Goal: Task Accomplishment & Management: Manage account settings

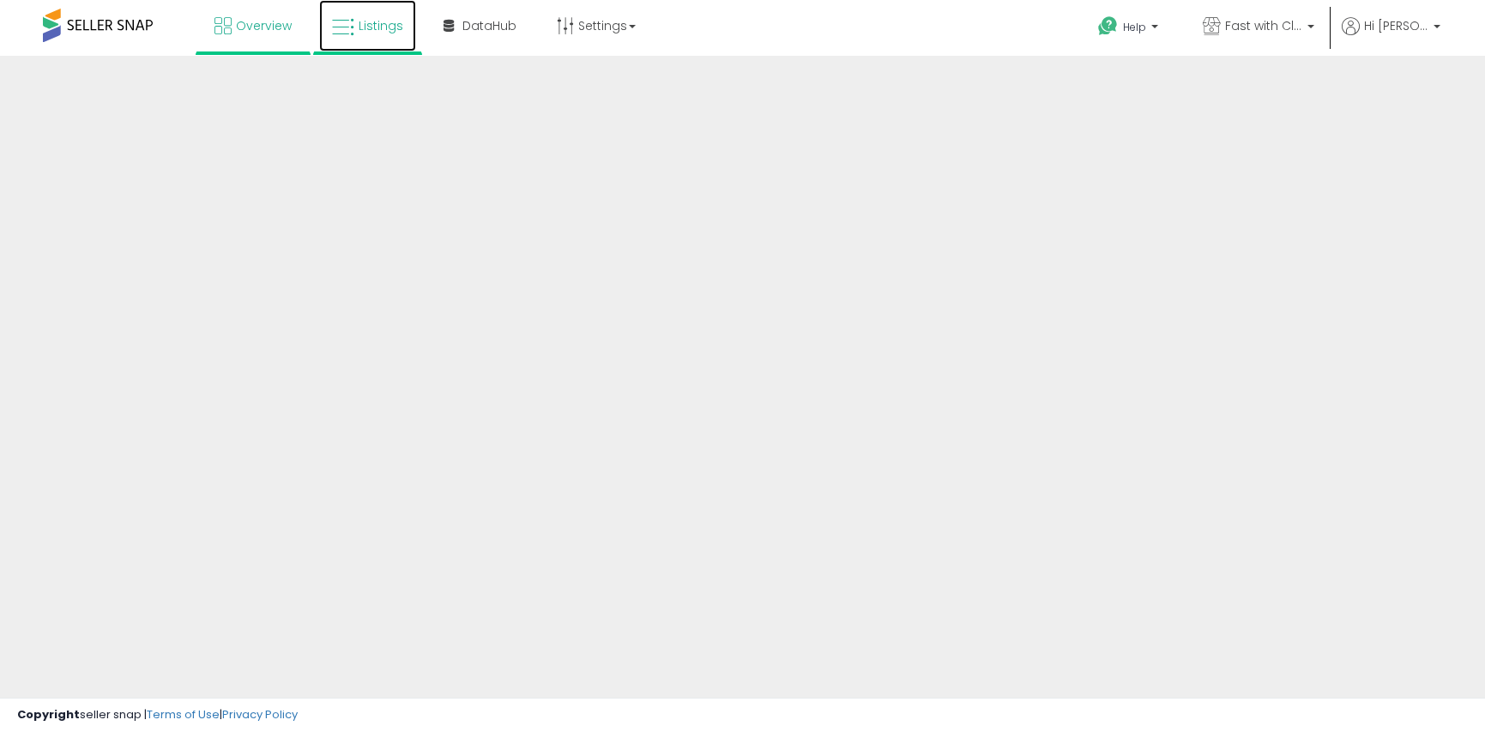
click at [366, 22] on span "Listings" at bounding box center [381, 25] width 45 height 17
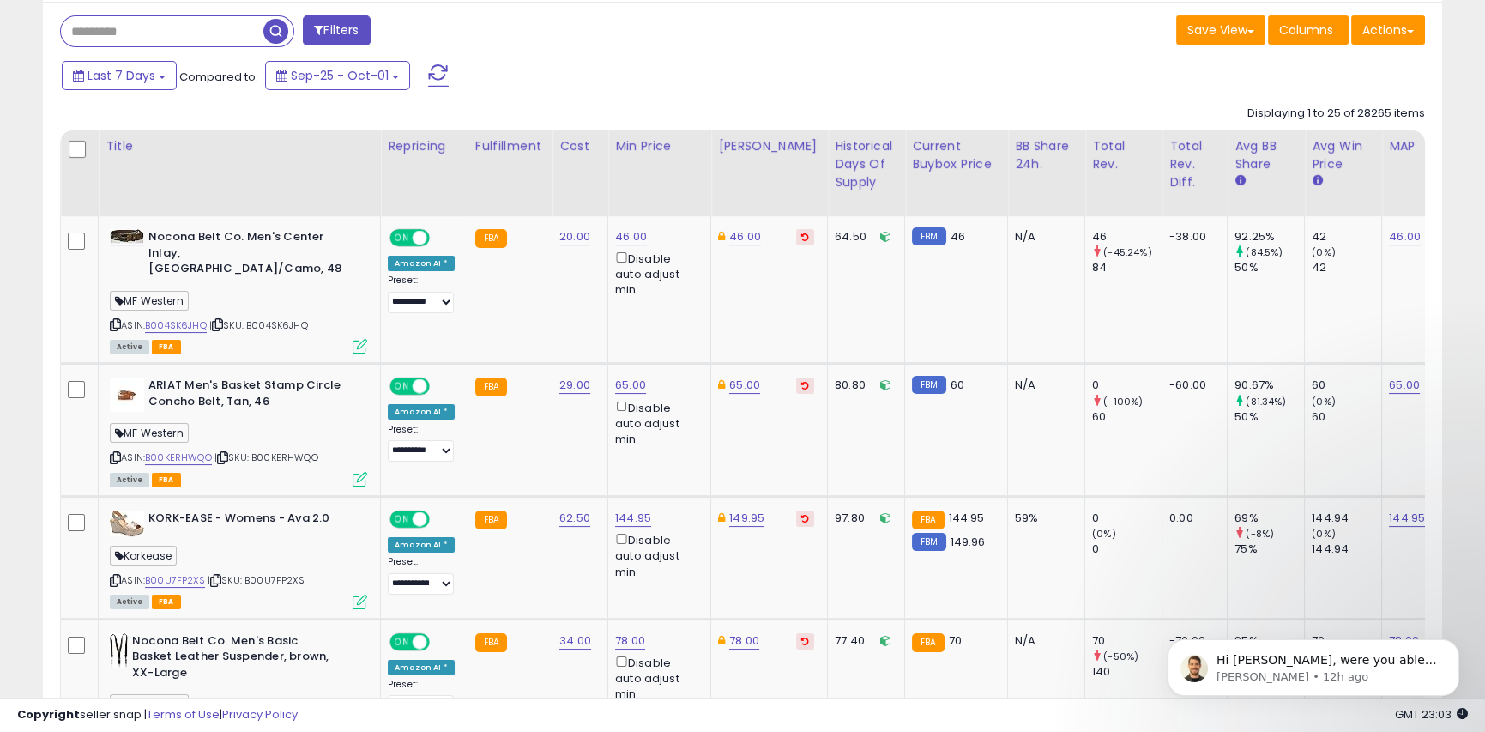
scroll to position [732, 0]
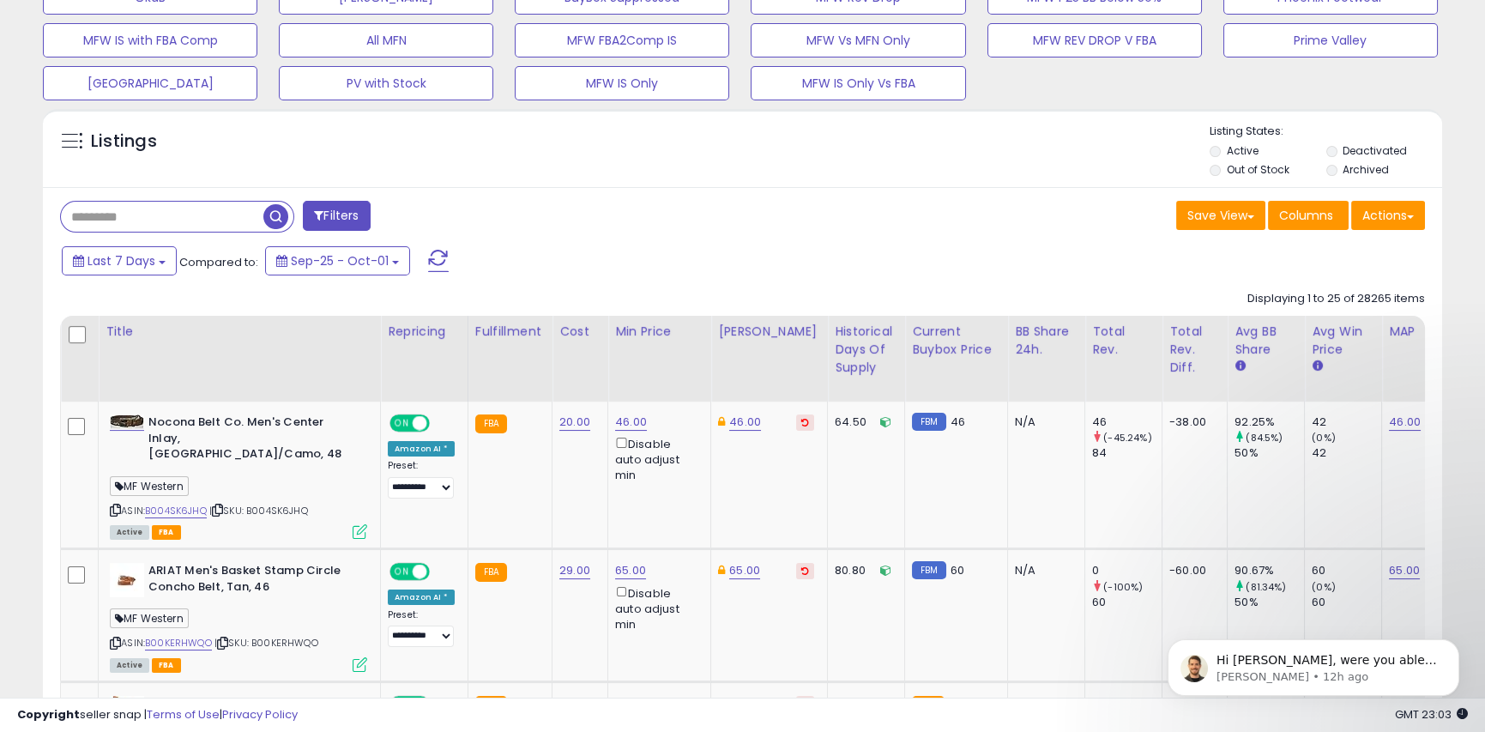
click at [178, 217] on input "text" at bounding box center [162, 217] width 202 height 30
paste input "*********"
click at [133, 220] on input "*********" at bounding box center [229, 217] width 336 height 30
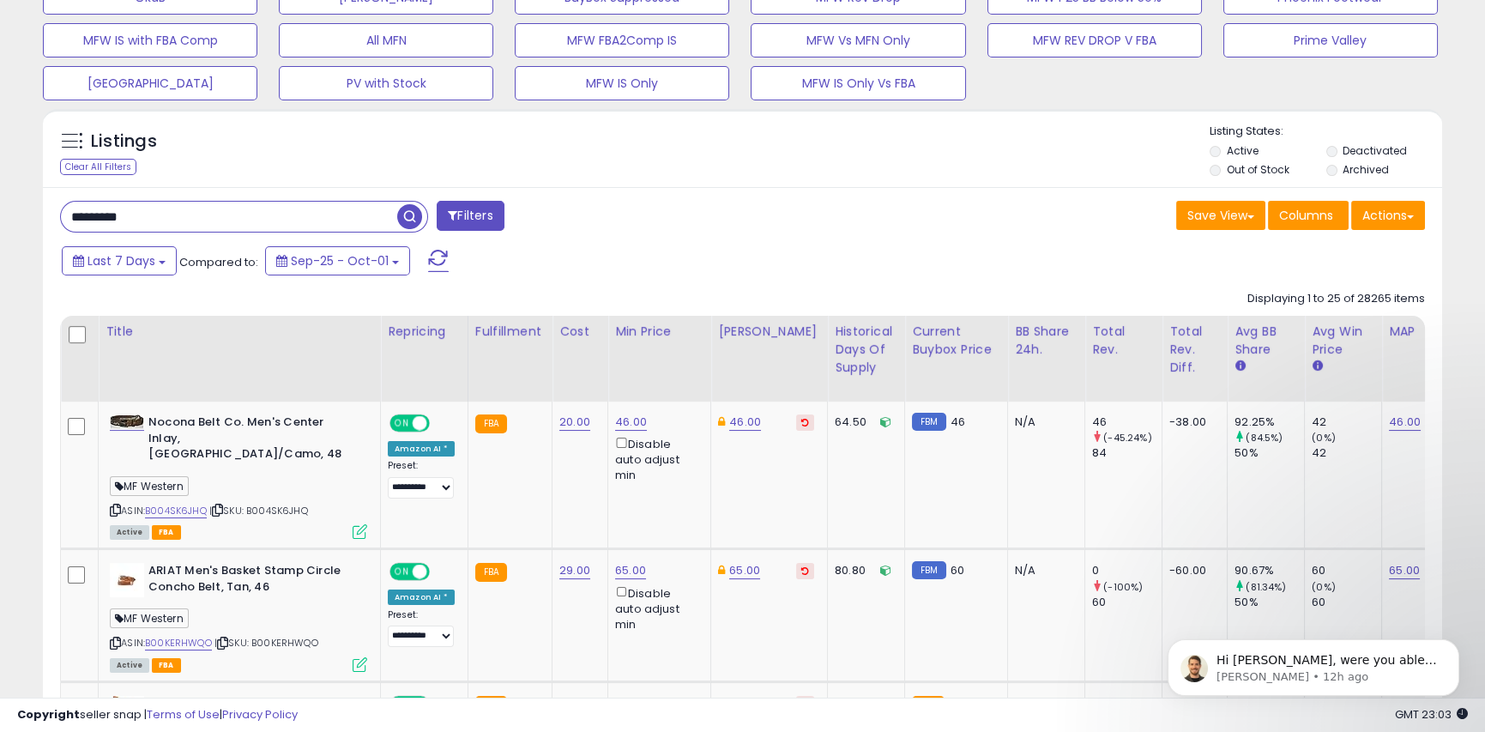
paste input "*"
click at [404, 219] on span "button" at bounding box center [409, 216] width 25 height 25
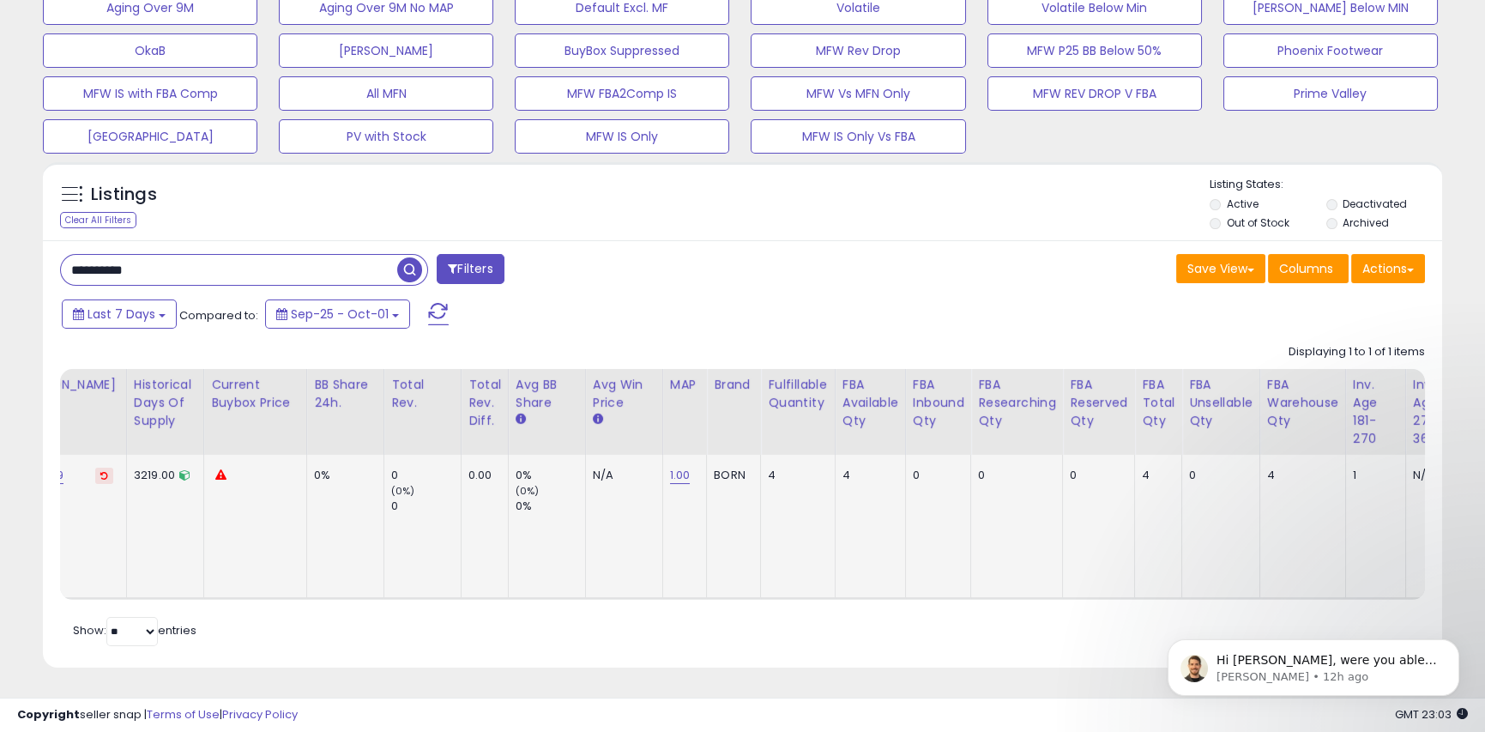
scroll to position [0, 0]
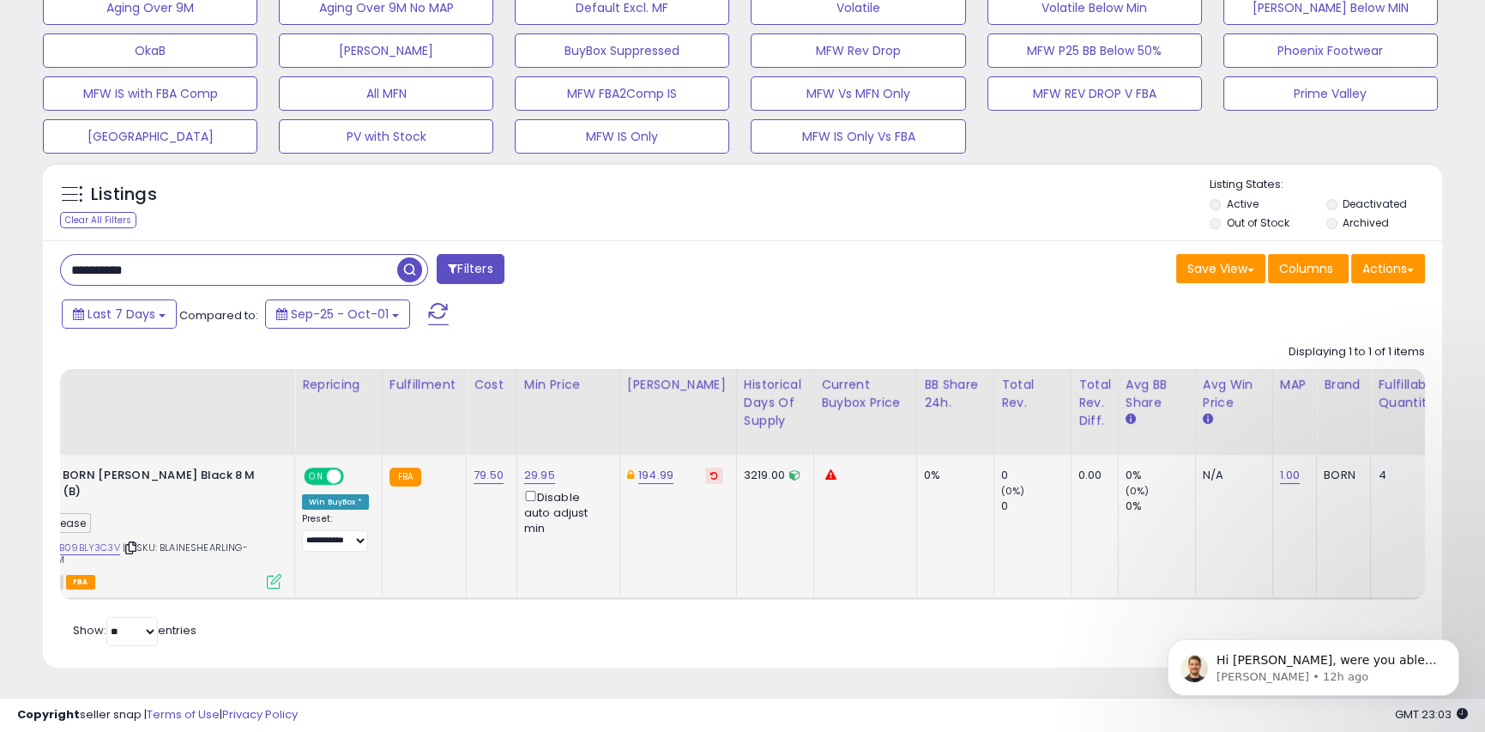
click at [825, 469] on icon at bounding box center [830, 474] width 11 height 11
click at [946, 254] on div "Save View Save As New View Update Current View Columns Actions Import Export Vi…" at bounding box center [1091, 270] width 696 height 33
click at [858, 277] on div "**********" at bounding box center [742, 453] width 1399 height 427
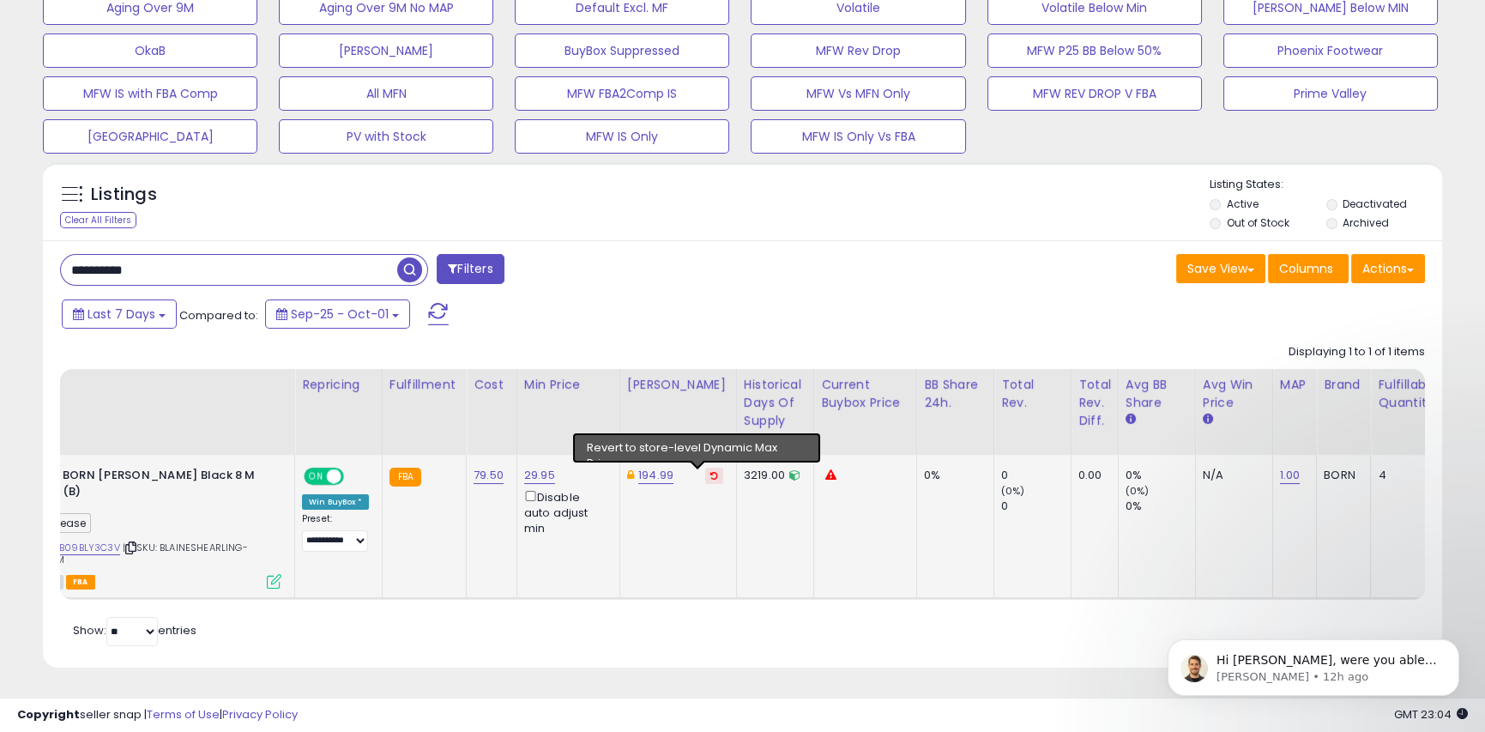
click at [710, 471] on icon at bounding box center [714, 475] width 8 height 9
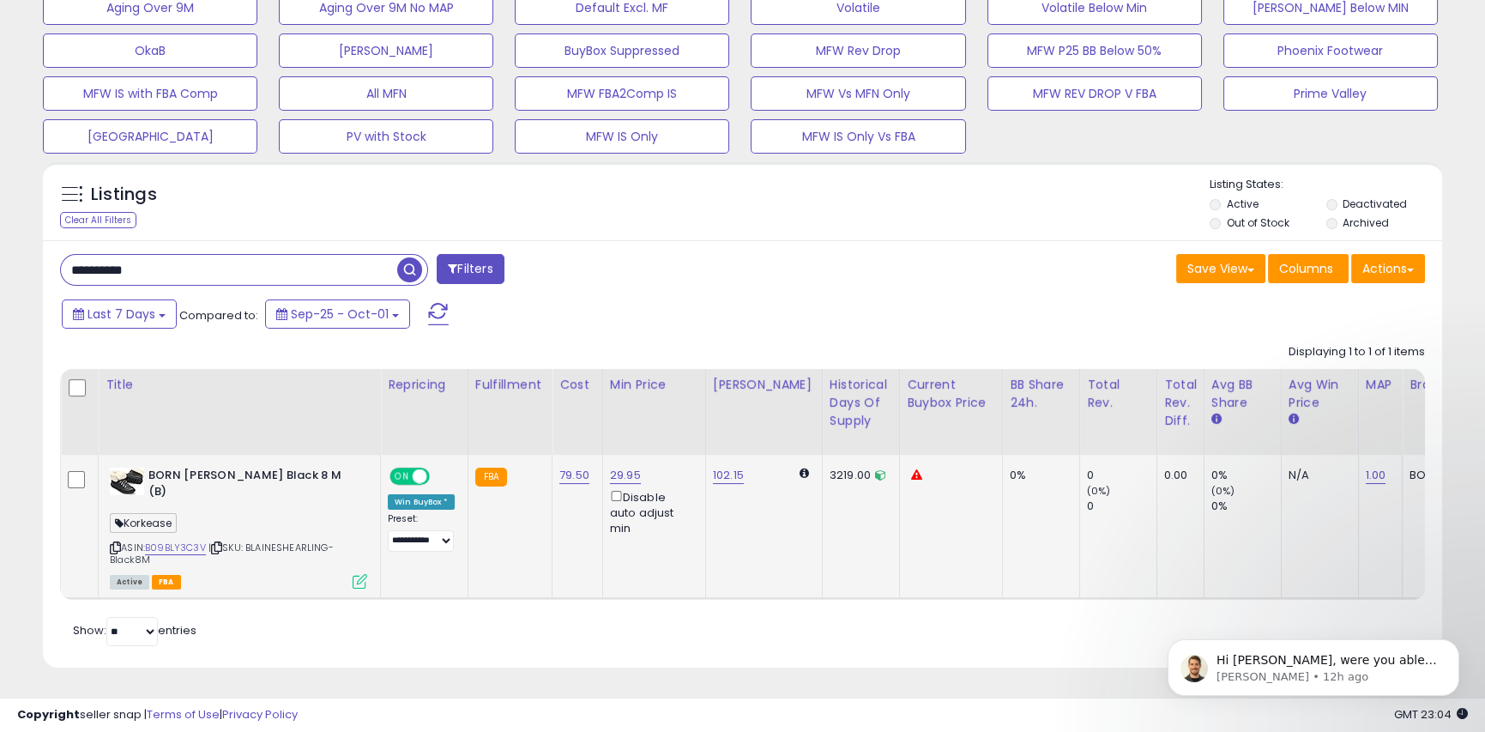
click at [509, 516] on td "FBA" at bounding box center [510, 527] width 84 height 144
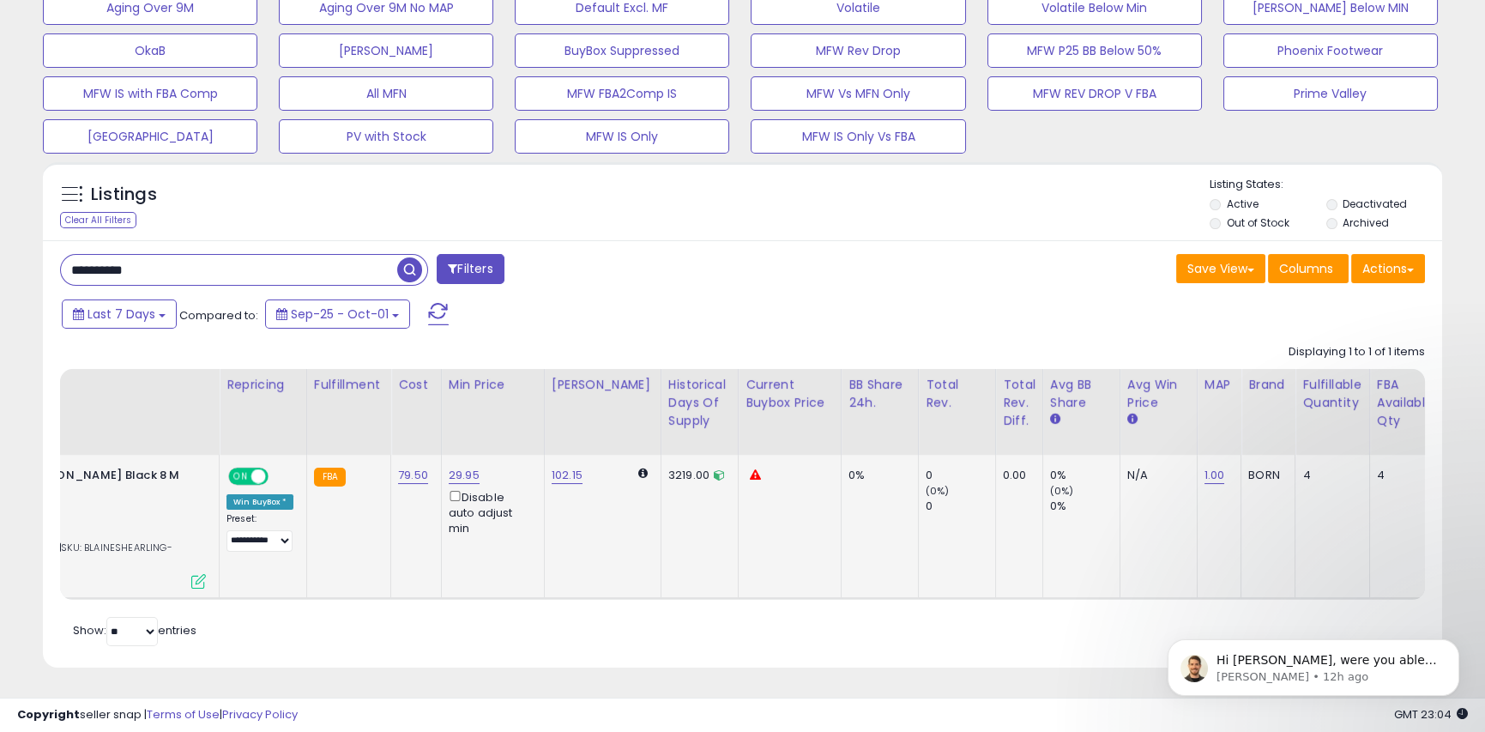
scroll to position [0, 172]
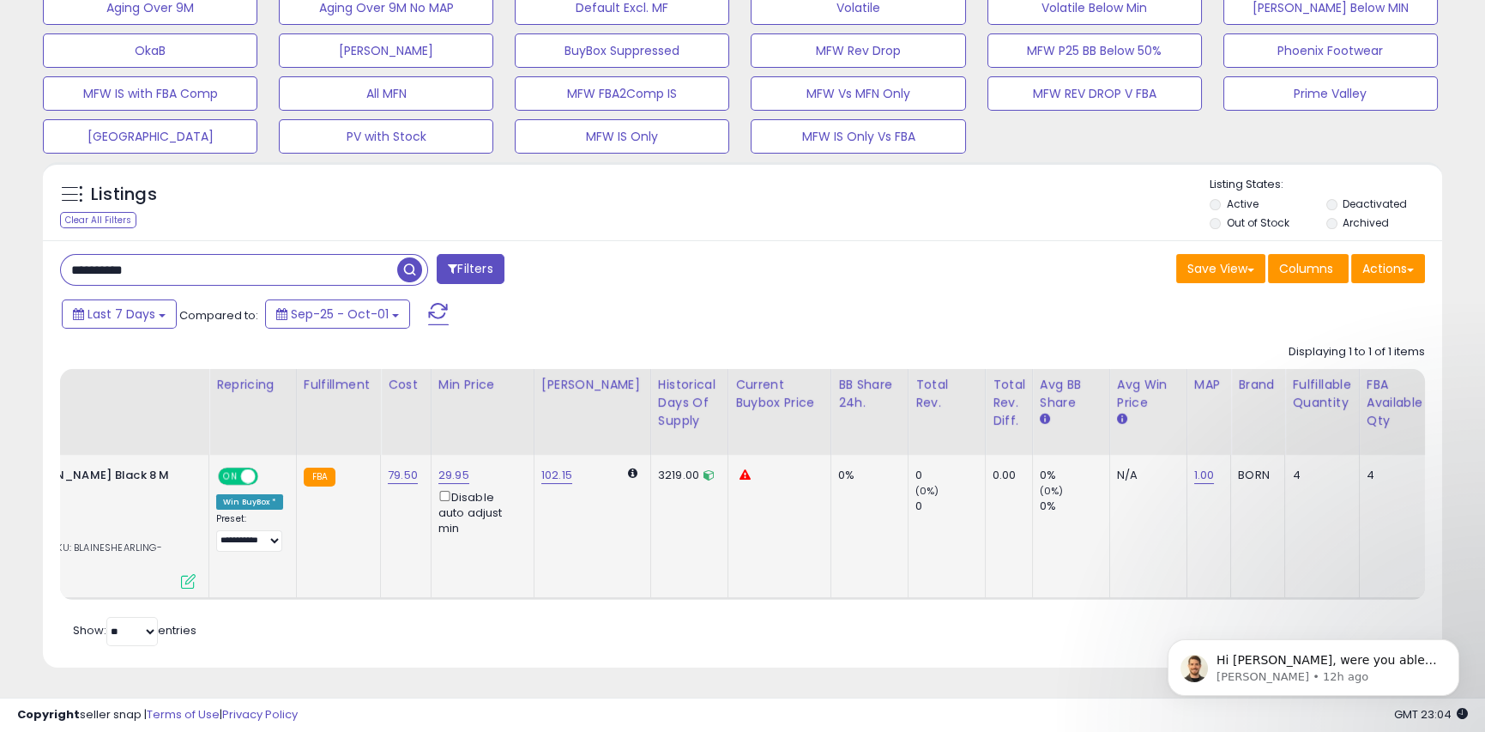
click at [704, 469] on icon at bounding box center [709, 474] width 11 height 11
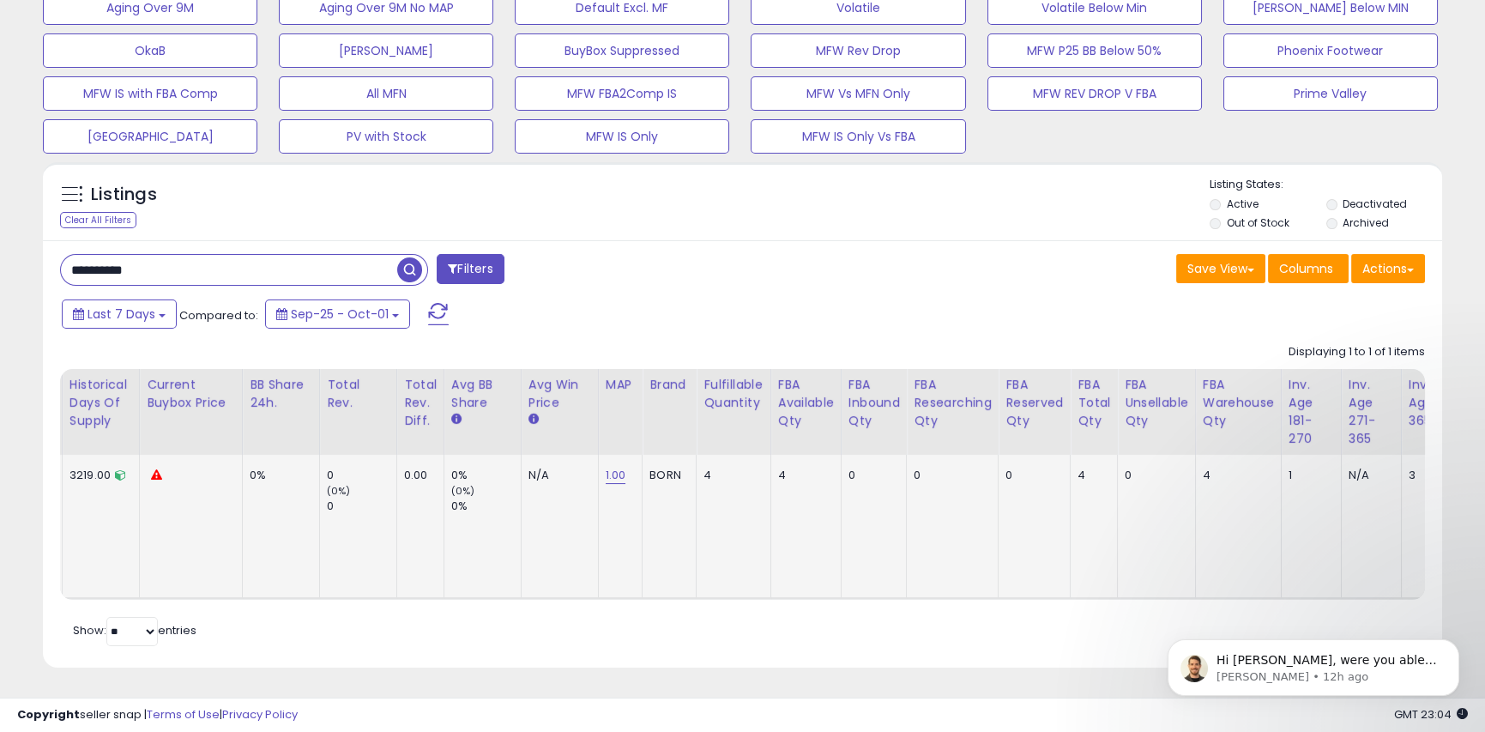
scroll to position [0, 1053]
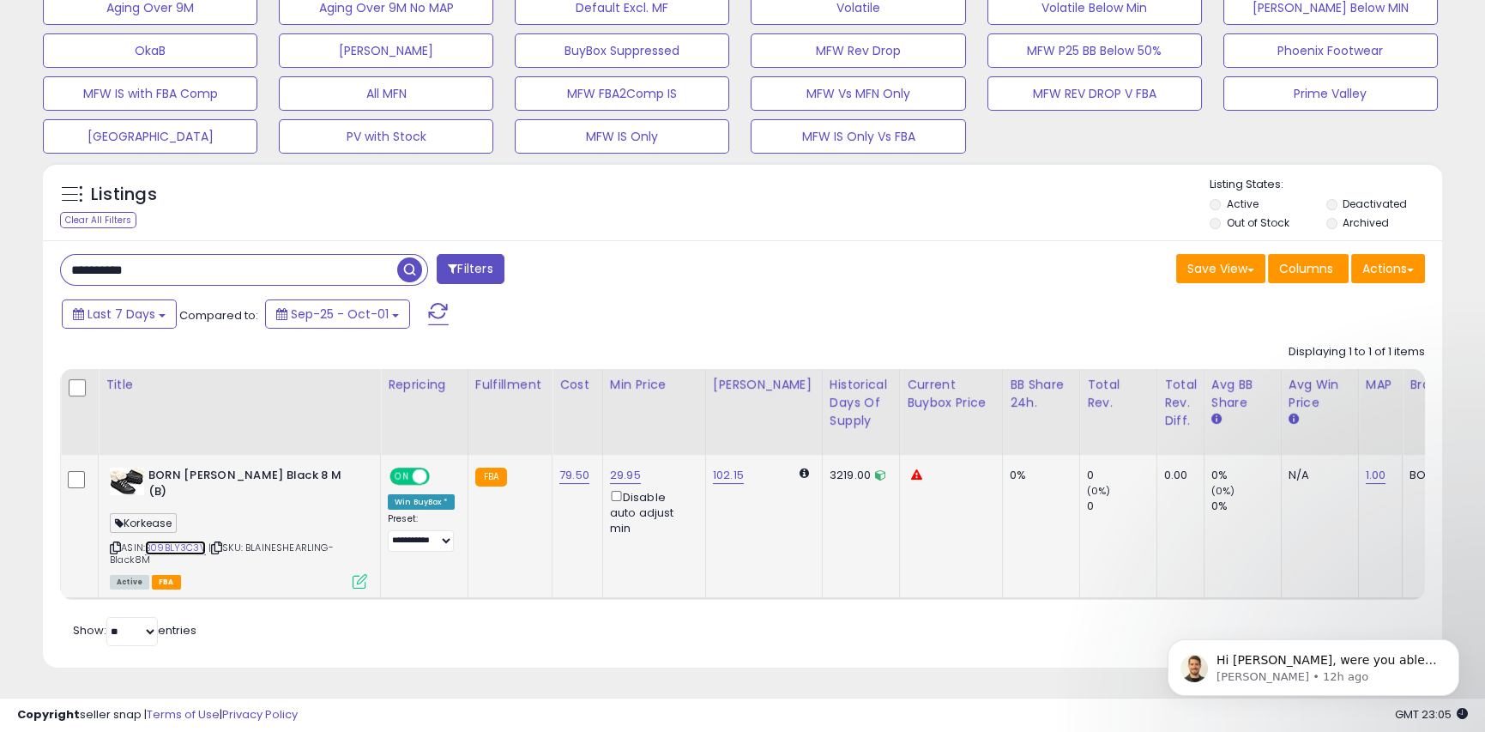
click at [172, 541] on link "B09BLY3C3V" at bounding box center [175, 548] width 61 height 15
drag, startPoint x: 978, startPoint y: 251, endPoint x: 835, endPoint y: 263, distance: 143.8
click at [978, 254] on div "Save View Save As New View Update Current View Columns Actions Import Export Vi…" at bounding box center [1091, 270] width 696 height 33
click at [221, 255] on input "**********" at bounding box center [229, 270] width 336 height 30
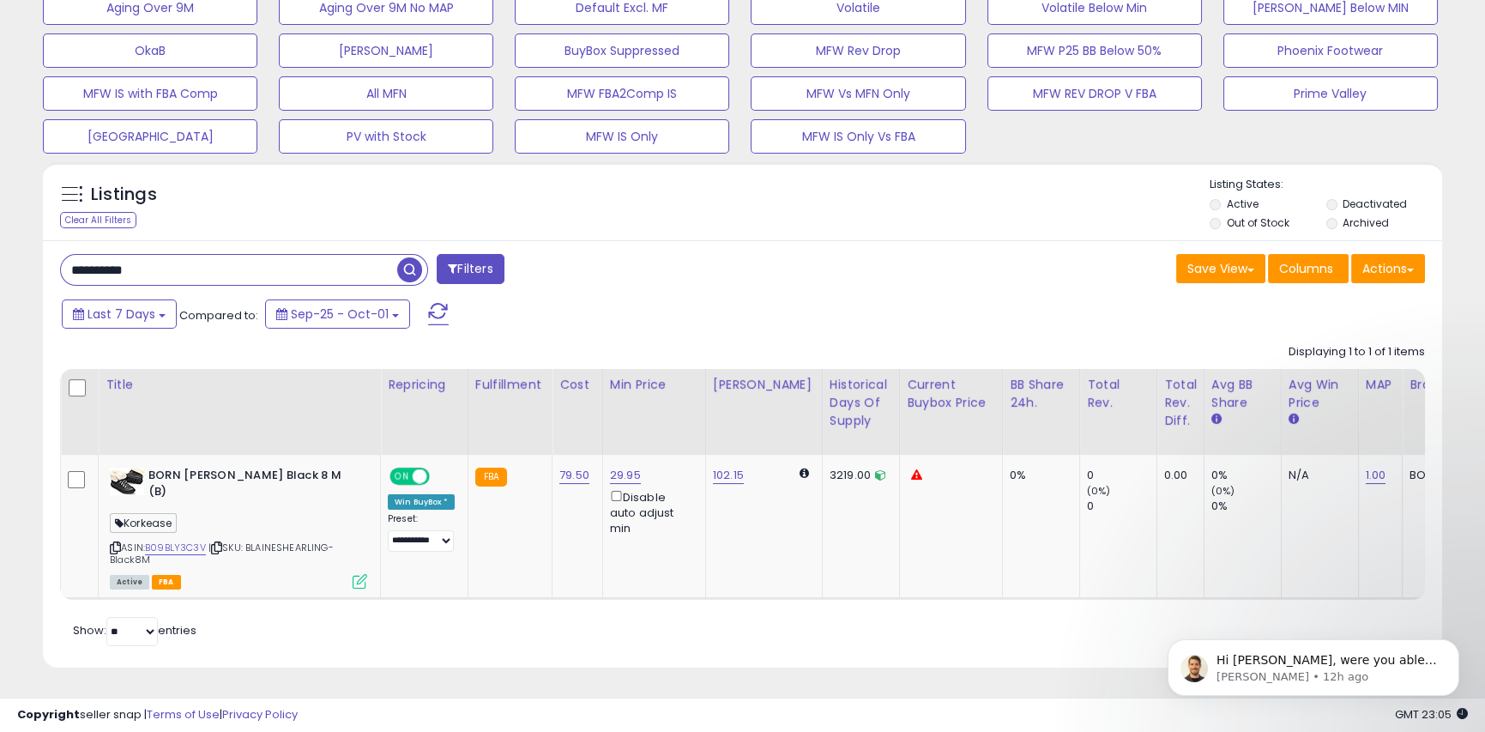
paste input "text"
click at [405, 259] on span "button" at bounding box center [409, 269] width 25 height 25
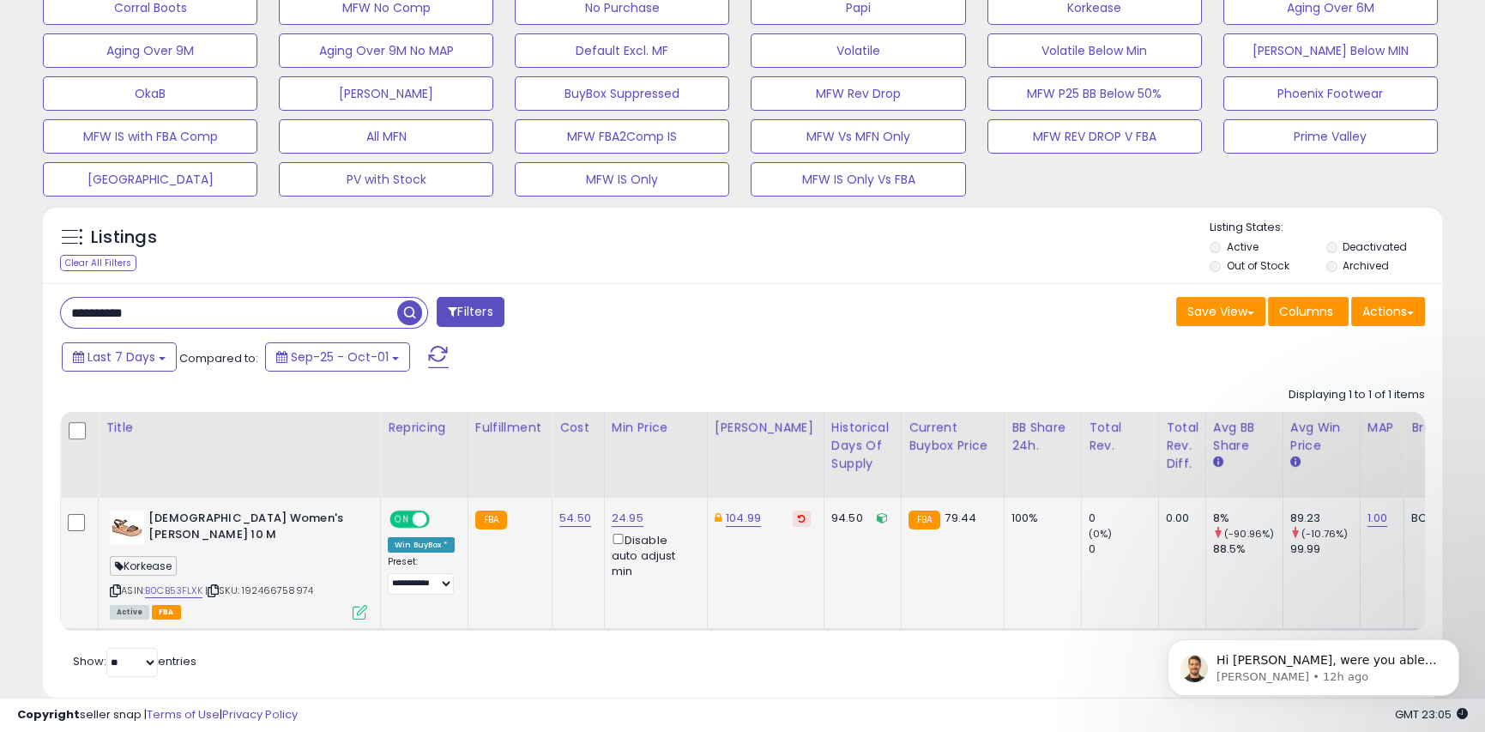
click at [444, 547] on div "Win BuyBox *" at bounding box center [421, 544] width 67 height 15
click at [490, 559] on td "FBA" at bounding box center [510, 563] width 84 height 131
click at [433, 547] on div "Win BuyBox *" at bounding box center [421, 544] width 67 height 15
click at [478, 553] on td "FBA" at bounding box center [510, 563] width 84 height 131
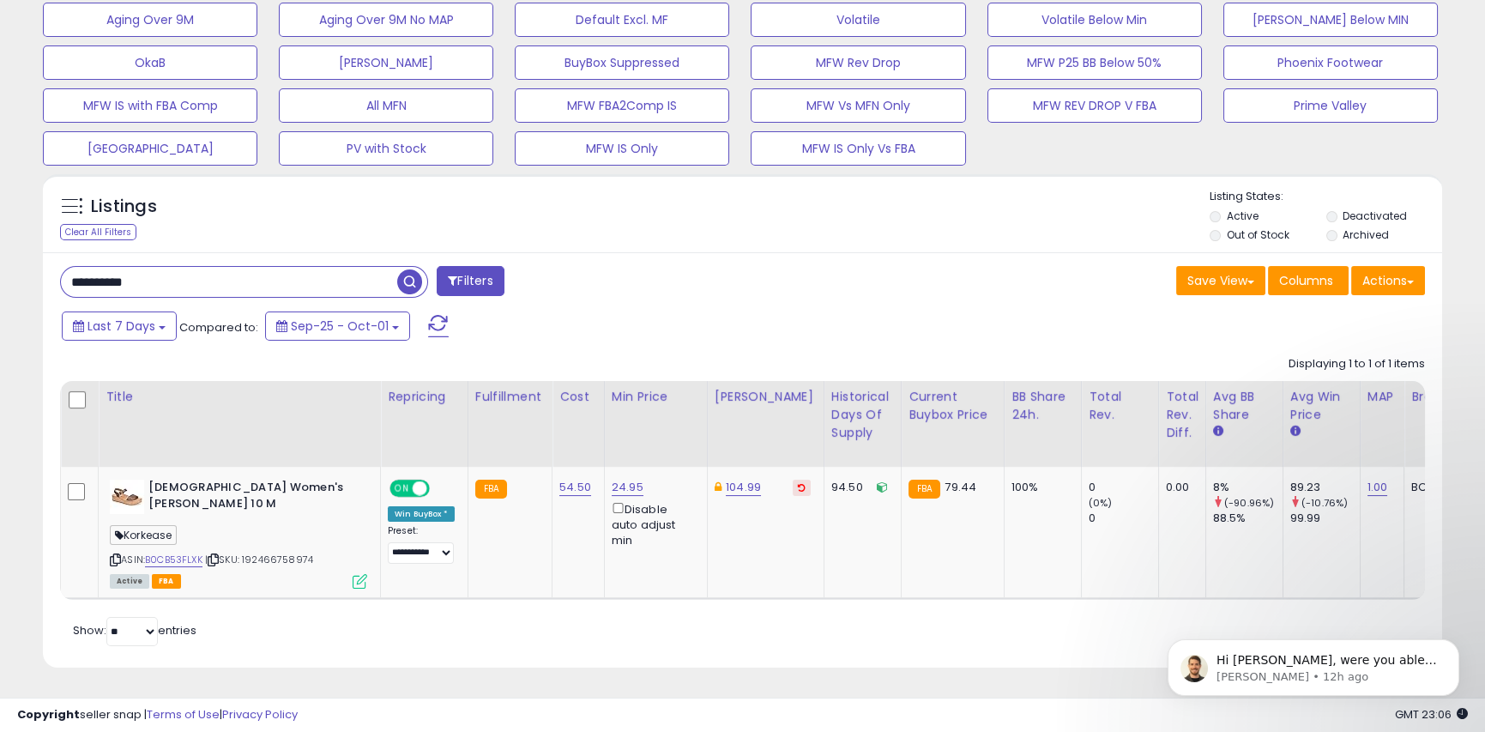
click at [256, 275] on input "**********" at bounding box center [229, 282] width 336 height 30
paste input "text"
type input "**********"
click at [414, 269] on span "button" at bounding box center [409, 281] width 25 height 25
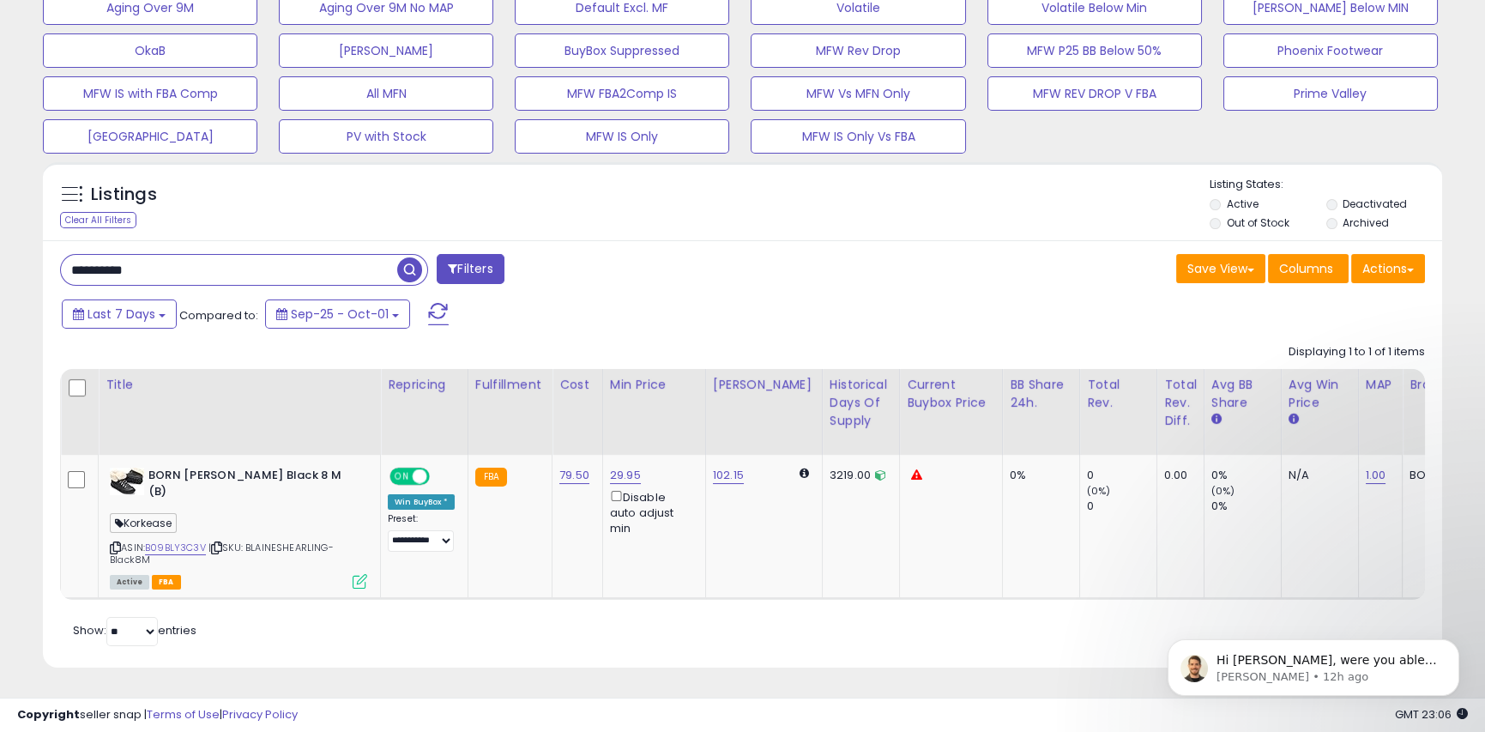
scroll to position [352, 811]
click at [192, 541] on link "B09BLY3C3V" at bounding box center [175, 548] width 61 height 15
click at [885, 625] on div "Retrieving listings data.. Displaying 1 to 1 of 1 items Title Repricing" at bounding box center [742, 492] width 1365 height 315
click at [193, 541] on link "B09BLY3C3V" at bounding box center [175, 548] width 61 height 15
click at [722, 467] on link "102.15" at bounding box center [728, 475] width 31 height 17
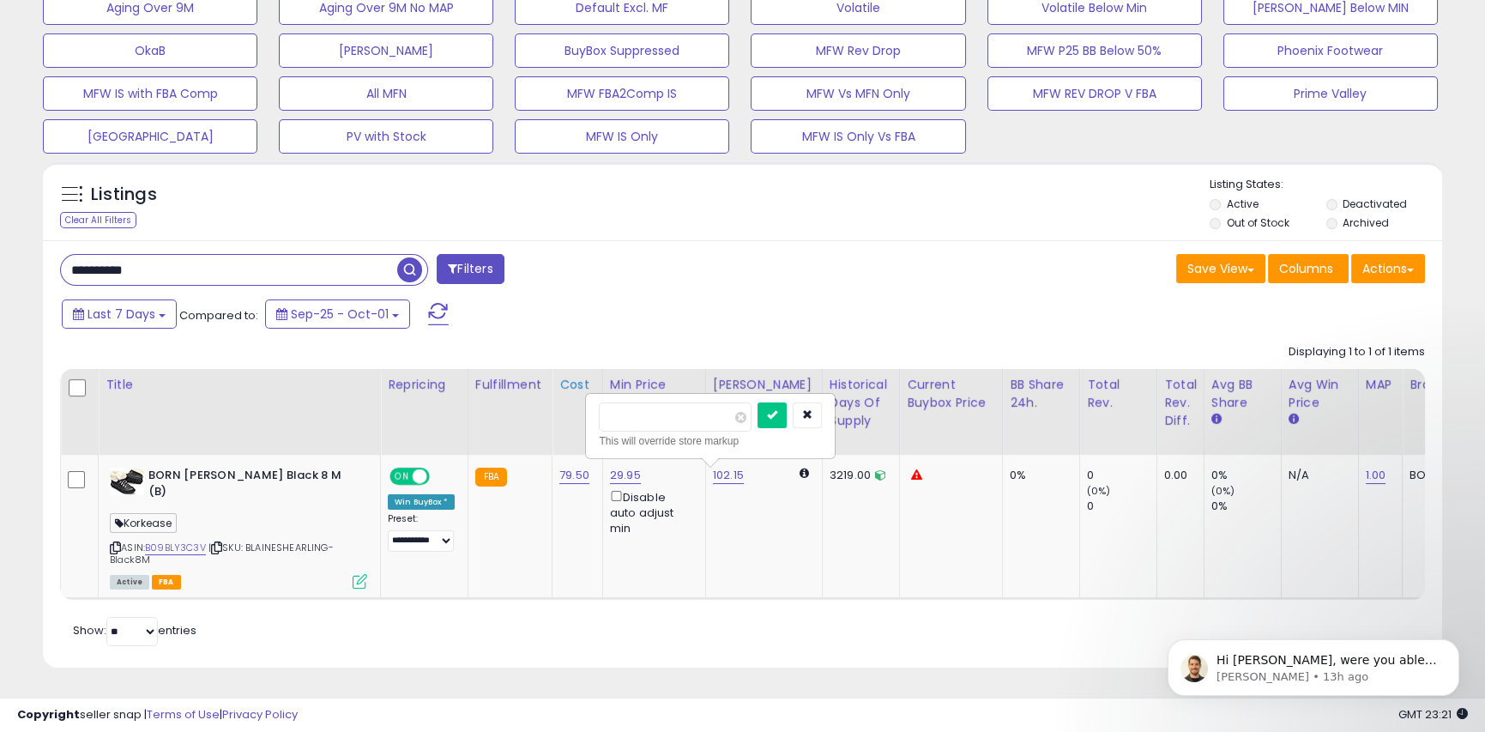
drag, startPoint x: 656, startPoint y: 404, endPoint x: 568, endPoint y: 402, distance: 87.5
click at [568, 402] on table "Title Repricing" at bounding box center [1307, 484] width 2495 height 231
type input "*****"
click at [777, 409] on icon "submit" at bounding box center [772, 414] width 10 height 10
click at [142, 263] on input "**********" at bounding box center [229, 270] width 336 height 30
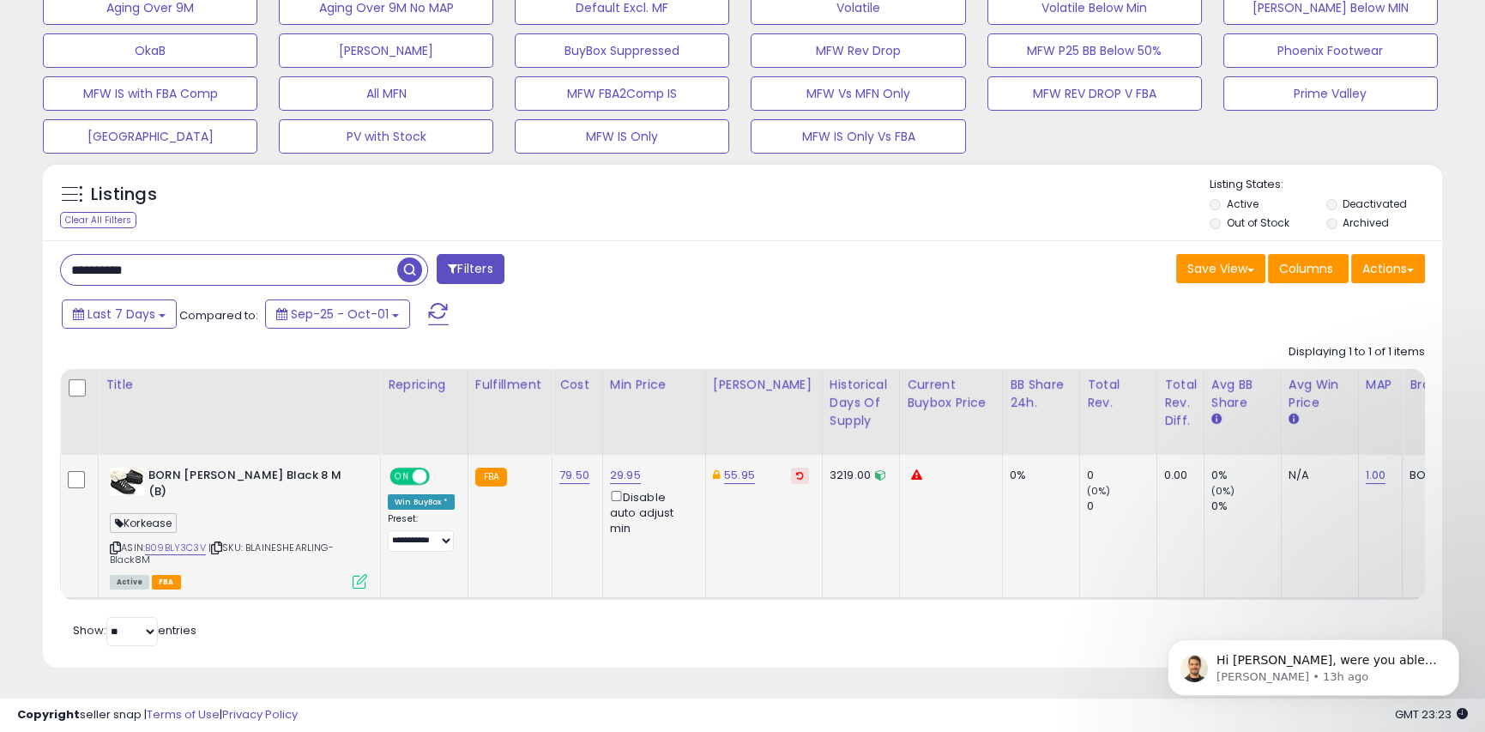
click at [142, 263] on input "**********" at bounding box center [229, 270] width 336 height 30
click at [160, 541] on link "B09BLY3C3V" at bounding box center [175, 548] width 61 height 15
click at [239, 257] on input "**********" at bounding box center [229, 270] width 336 height 30
paste input "text"
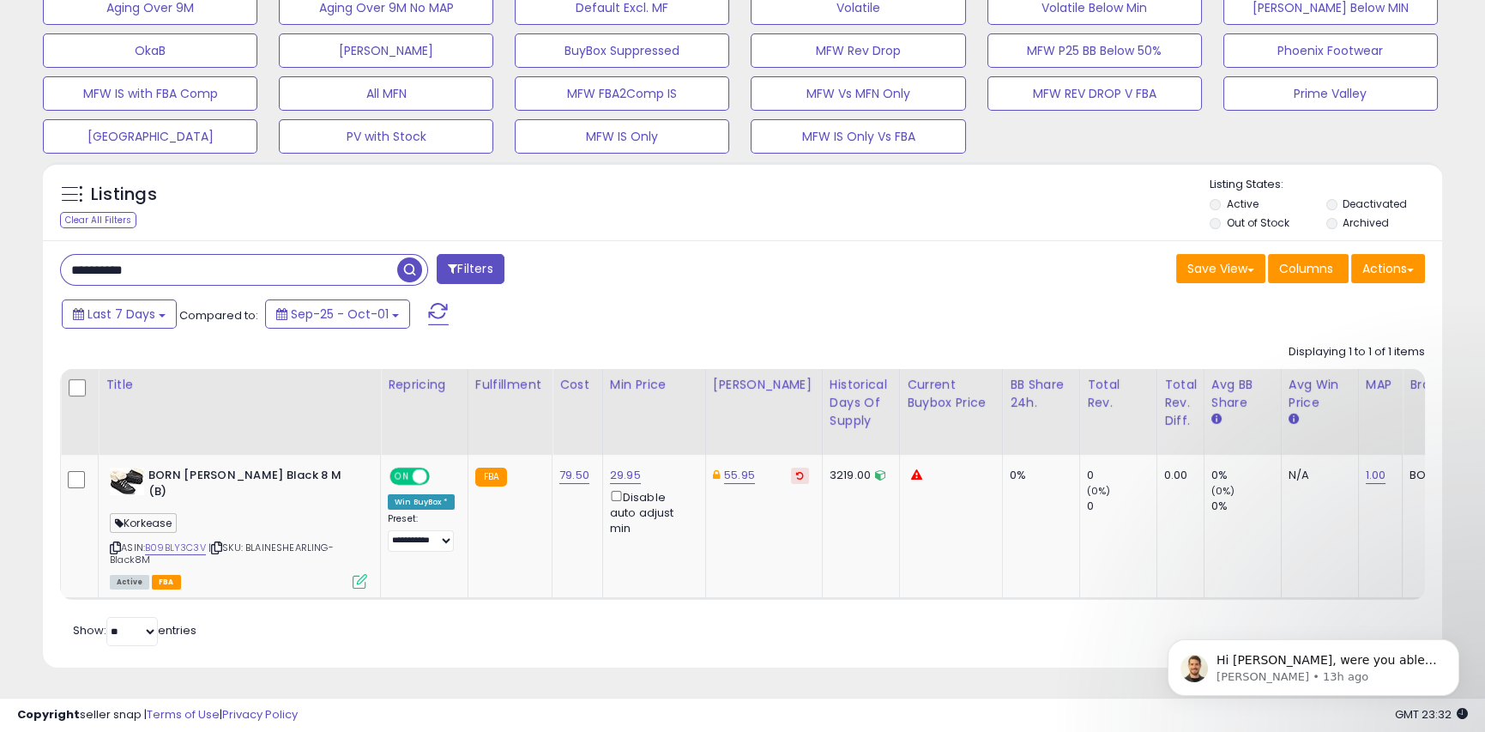
click at [414, 257] on span "button" at bounding box center [409, 269] width 25 height 25
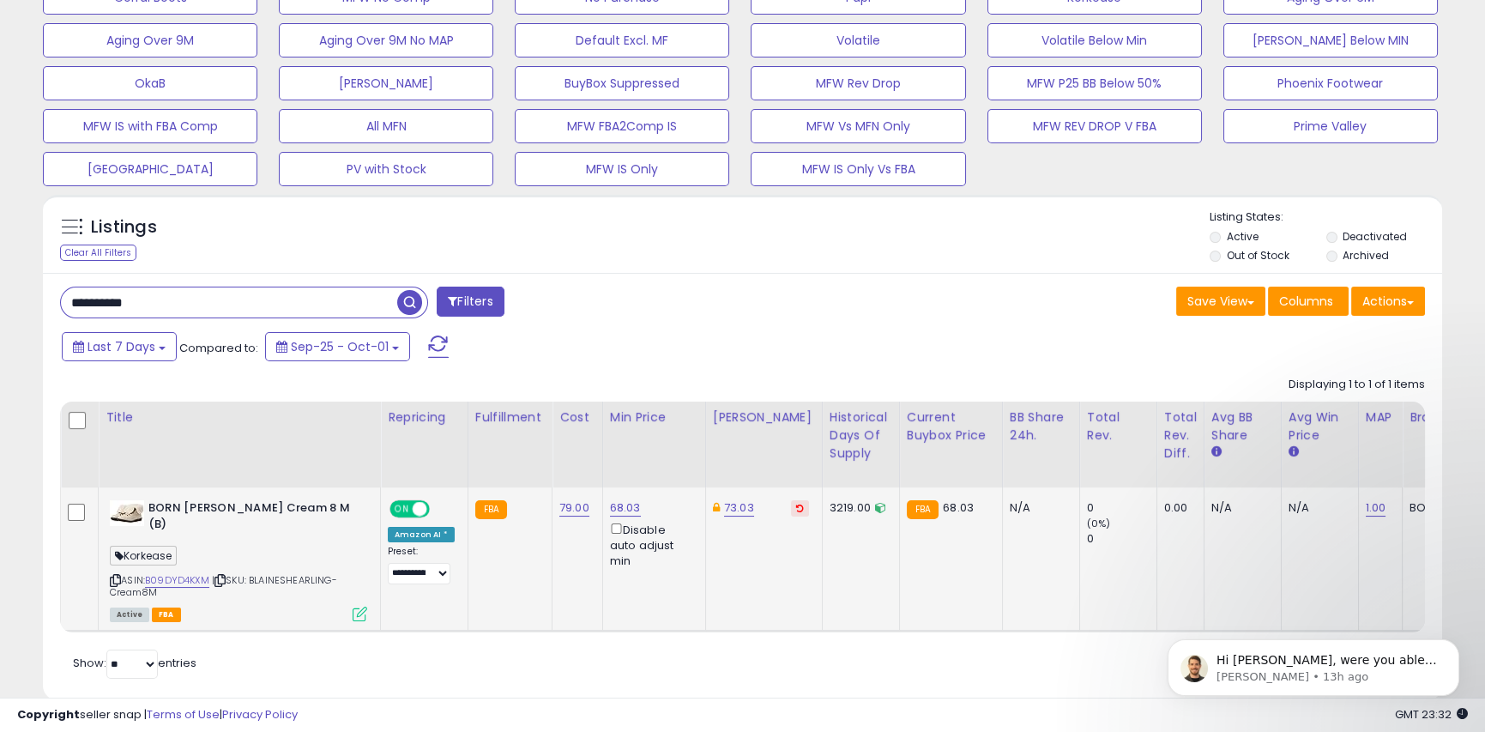
click at [444, 538] on div "Amazon AI *" at bounding box center [421, 534] width 67 height 15
click at [514, 382] on div "Displaying 1 to 1 of 1 items Title Repricing" at bounding box center [742, 500] width 1365 height 264
click at [406, 303] on span "button" at bounding box center [409, 302] width 25 height 25
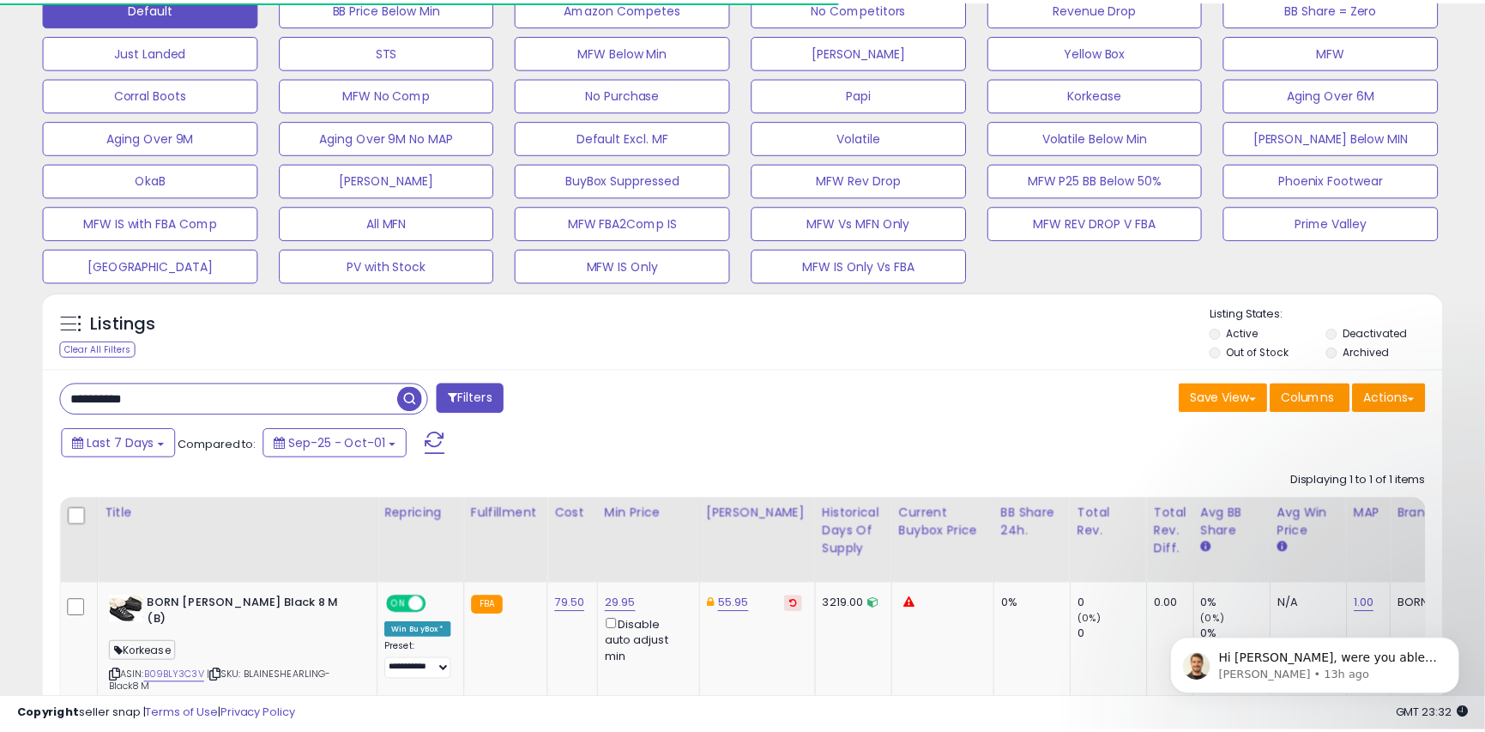
scroll to position [857662, 857202]
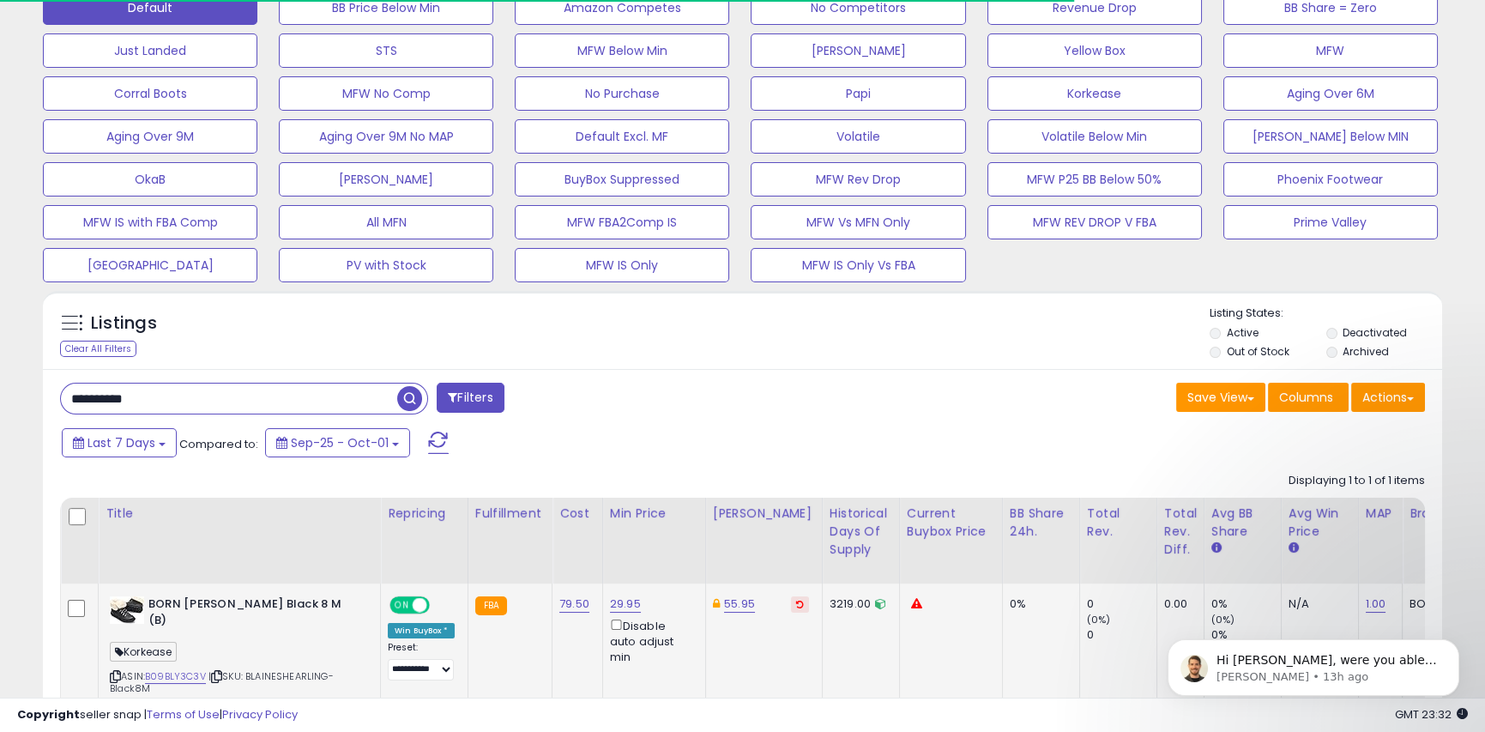
click at [447, 634] on div "Win BuyBox *" at bounding box center [421, 630] width 67 height 15
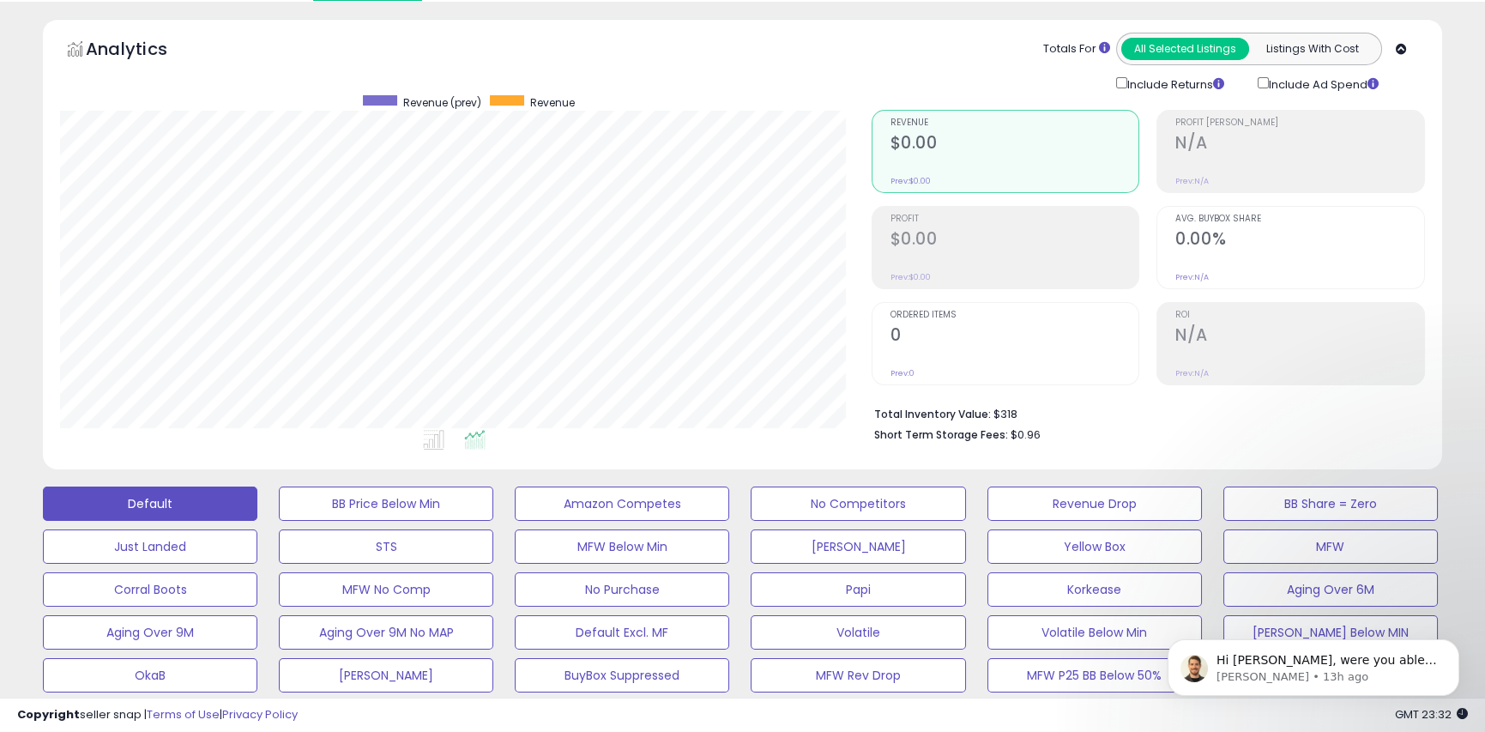
scroll to position [0, 0]
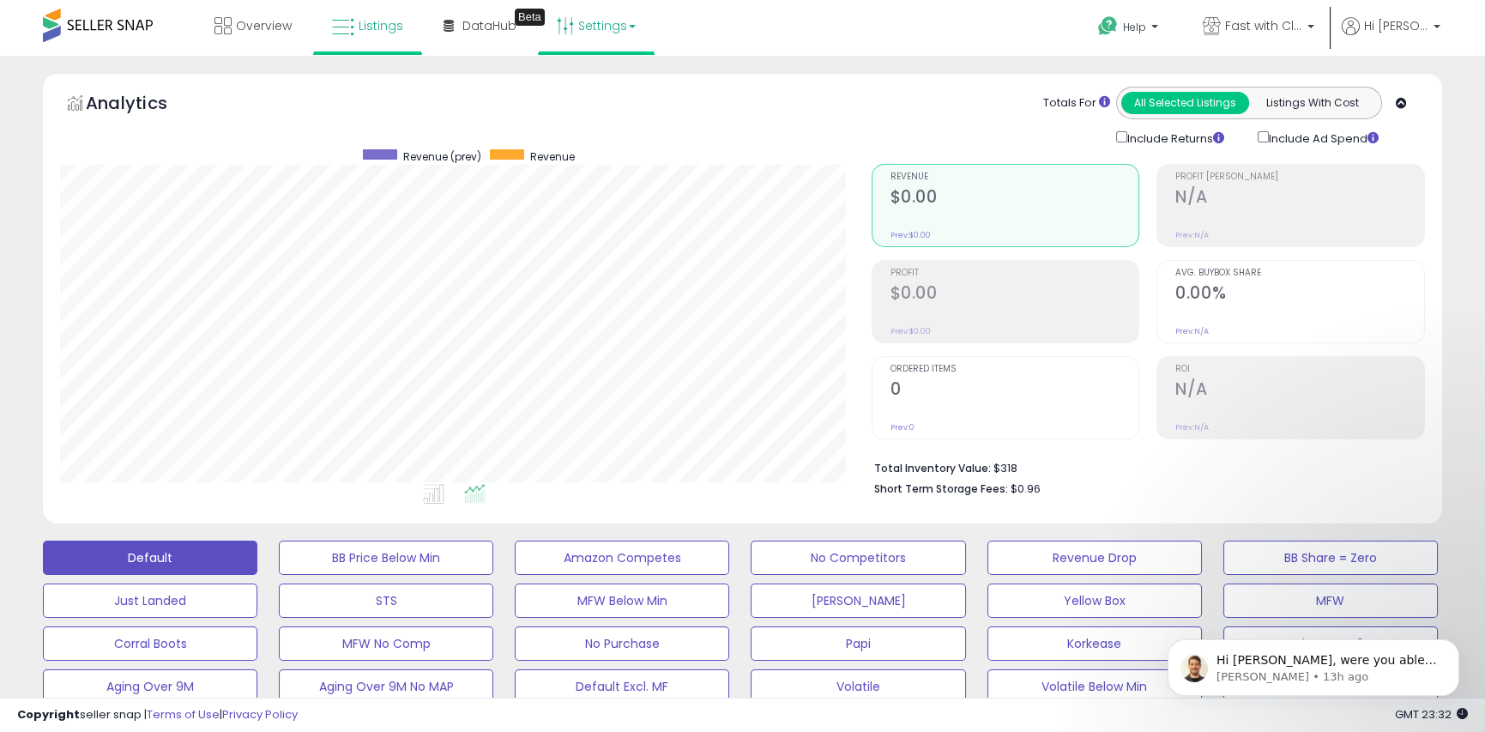
click at [597, 30] on link "Settings" at bounding box center [596, 25] width 105 height 51
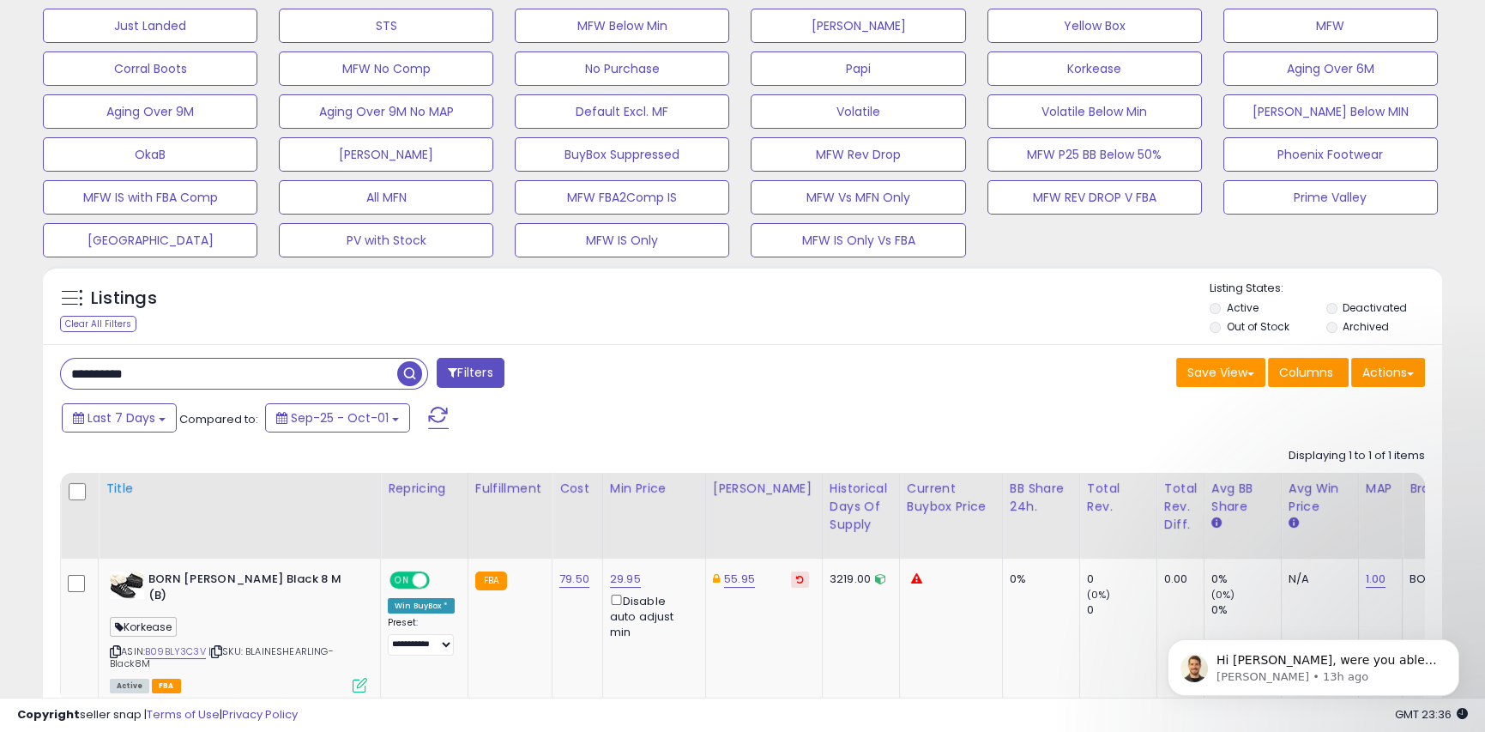
scroll to position [694, 0]
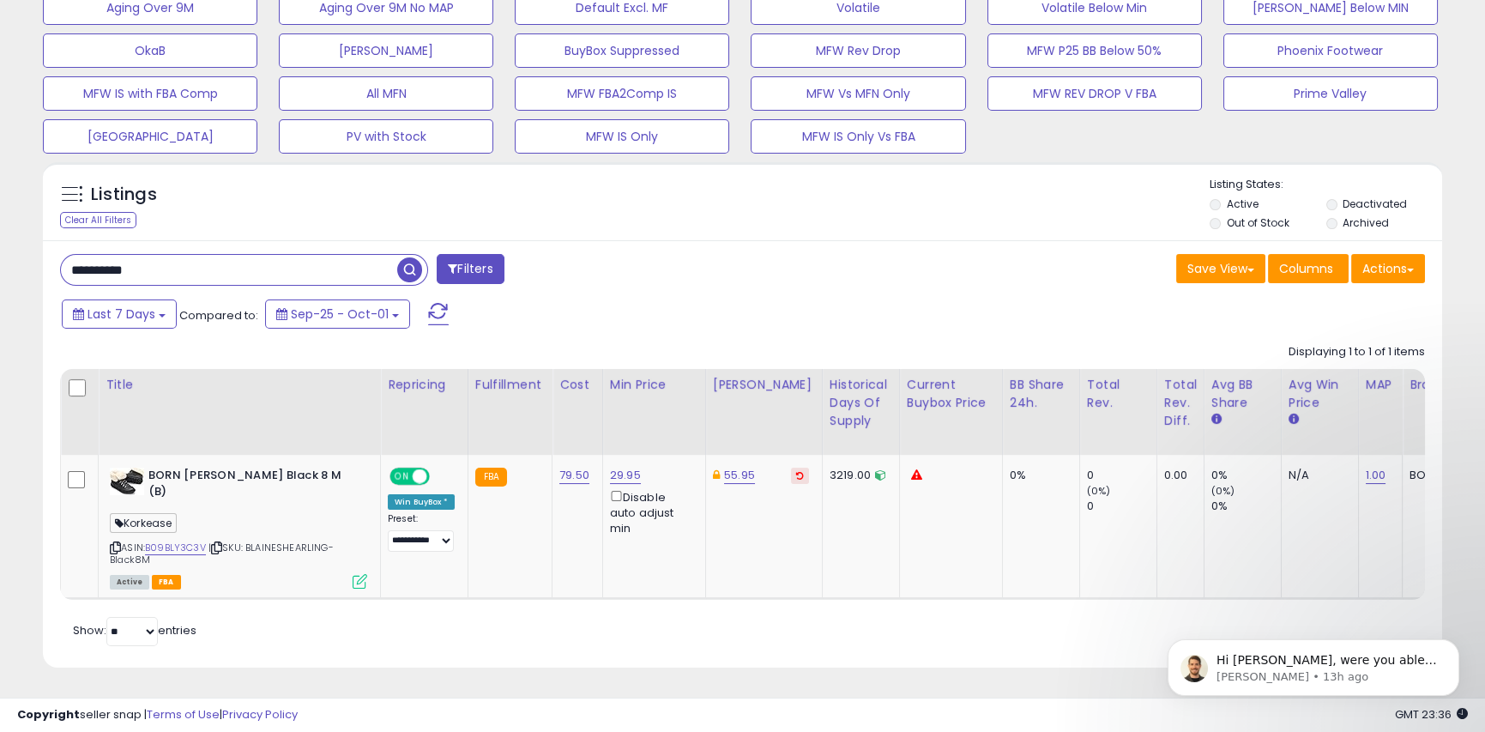
click at [411, 258] on span "button" at bounding box center [409, 269] width 25 height 25
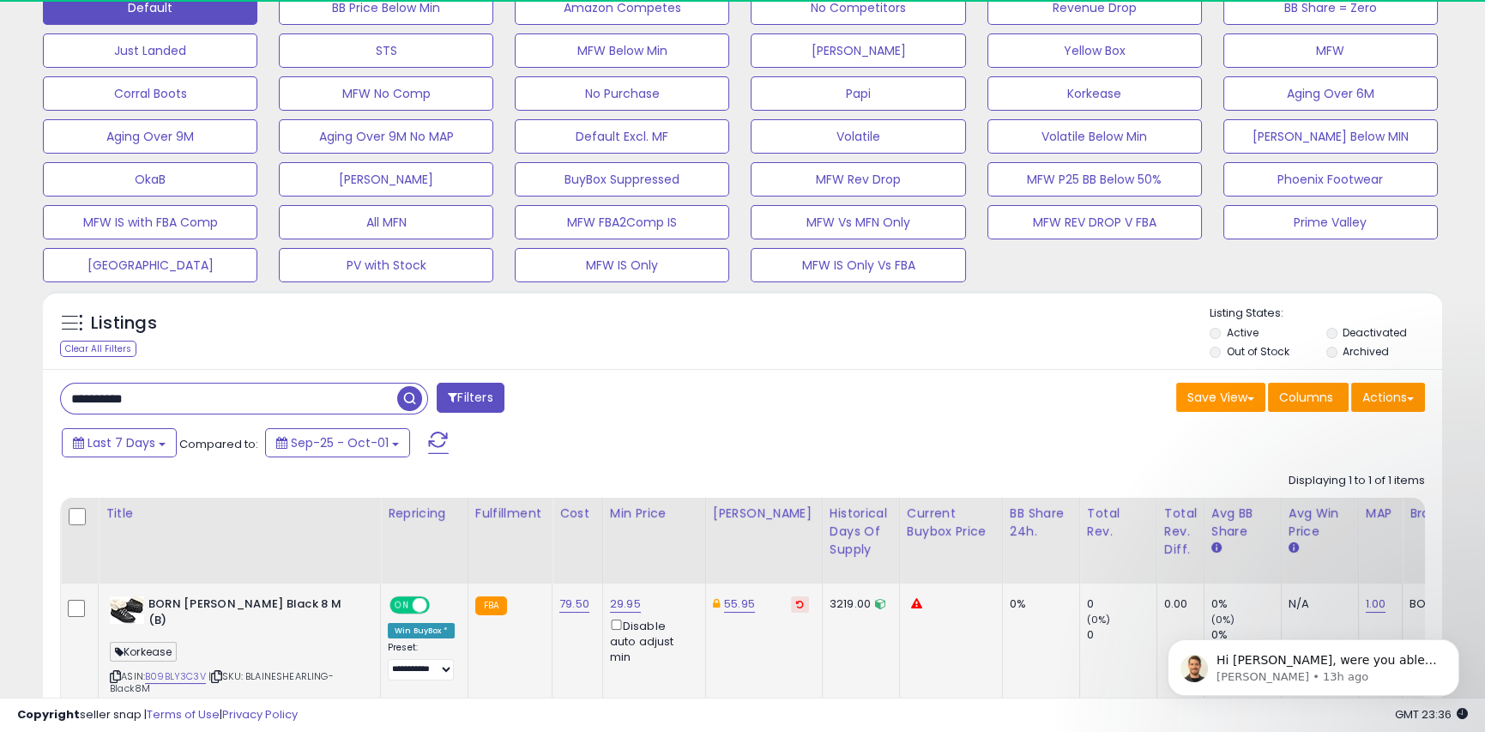
scroll to position [352, 811]
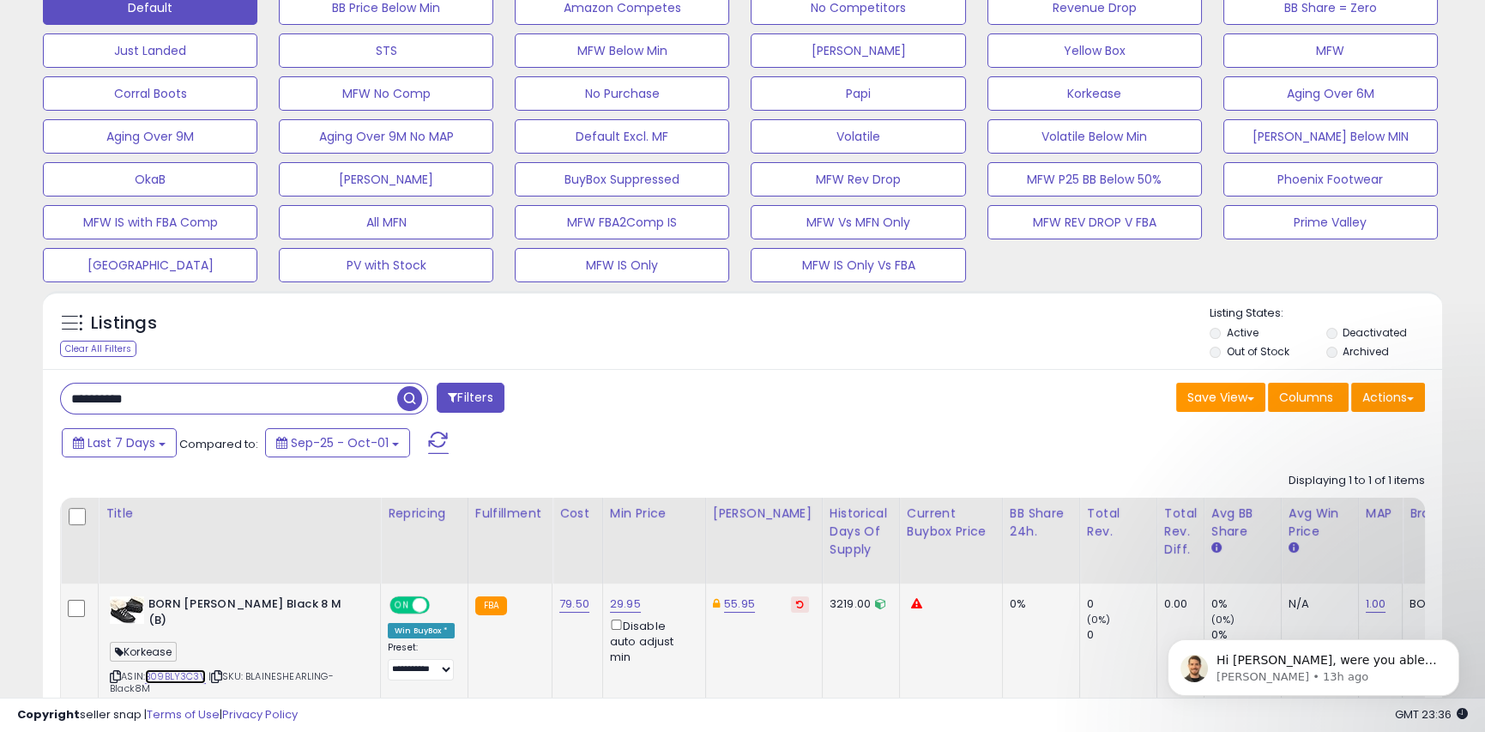
click at [170, 672] on link "B09BLY3C3V" at bounding box center [175, 676] width 61 height 15
click at [861, 336] on div "Listings Clear All Filters Listing States:" at bounding box center [742, 334] width 1399 height 58
click at [184, 401] on input "**********" at bounding box center [229, 399] width 336 height 30
click at [184, 399] on input "**********" at bounding box center [229, 399] width 336 height 30
paste input "text"
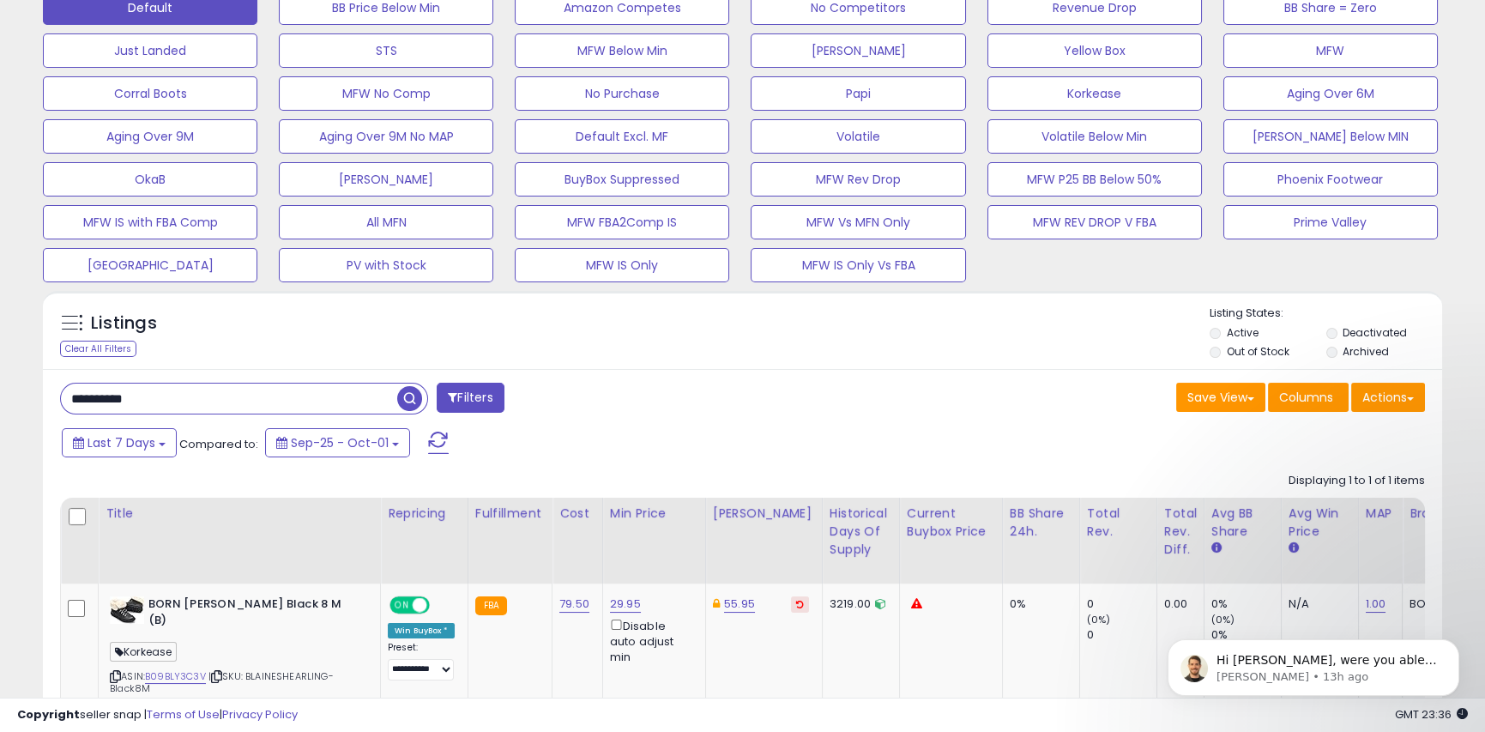
click at [411, 404] on span "button" at bounding box center [409, 398] width 25 height 25
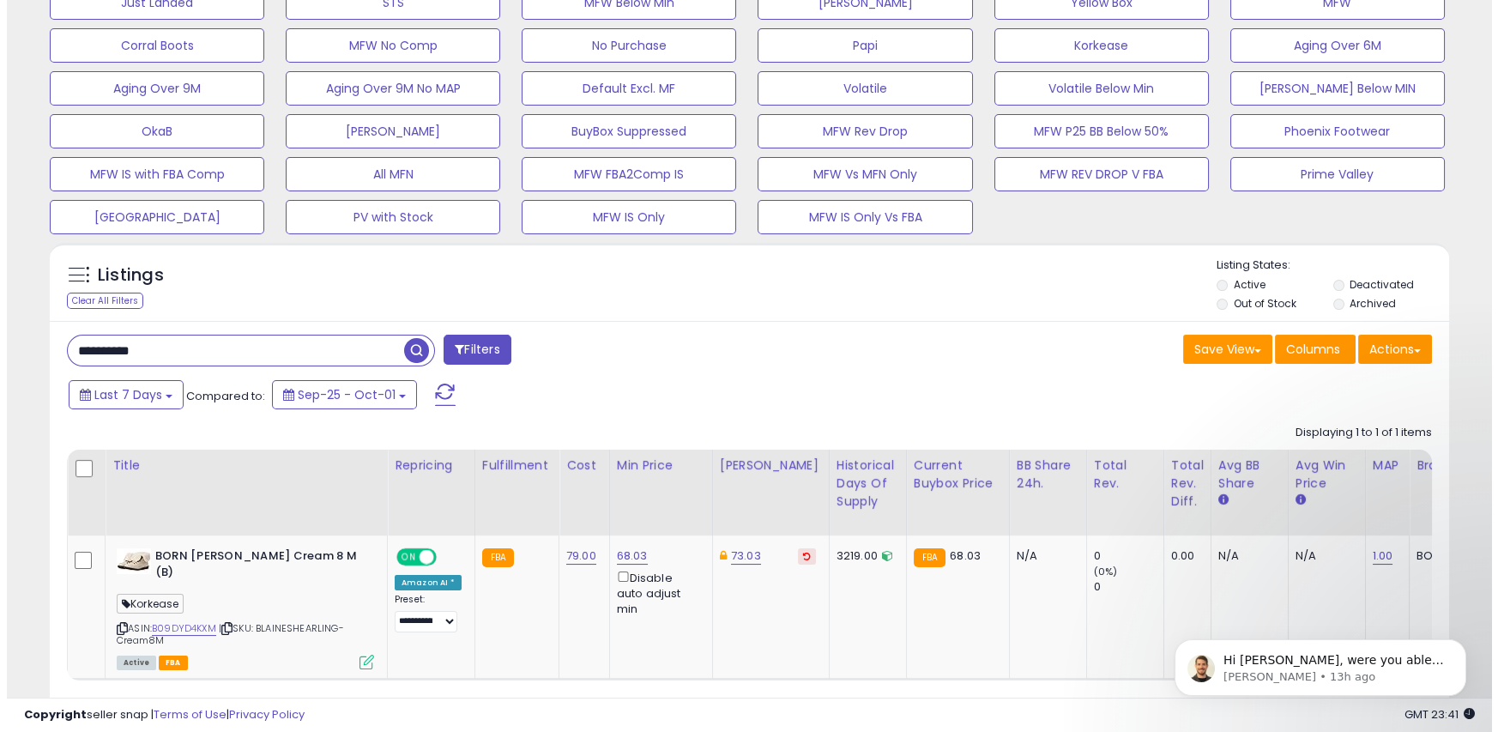
scroll to position [694, 0]
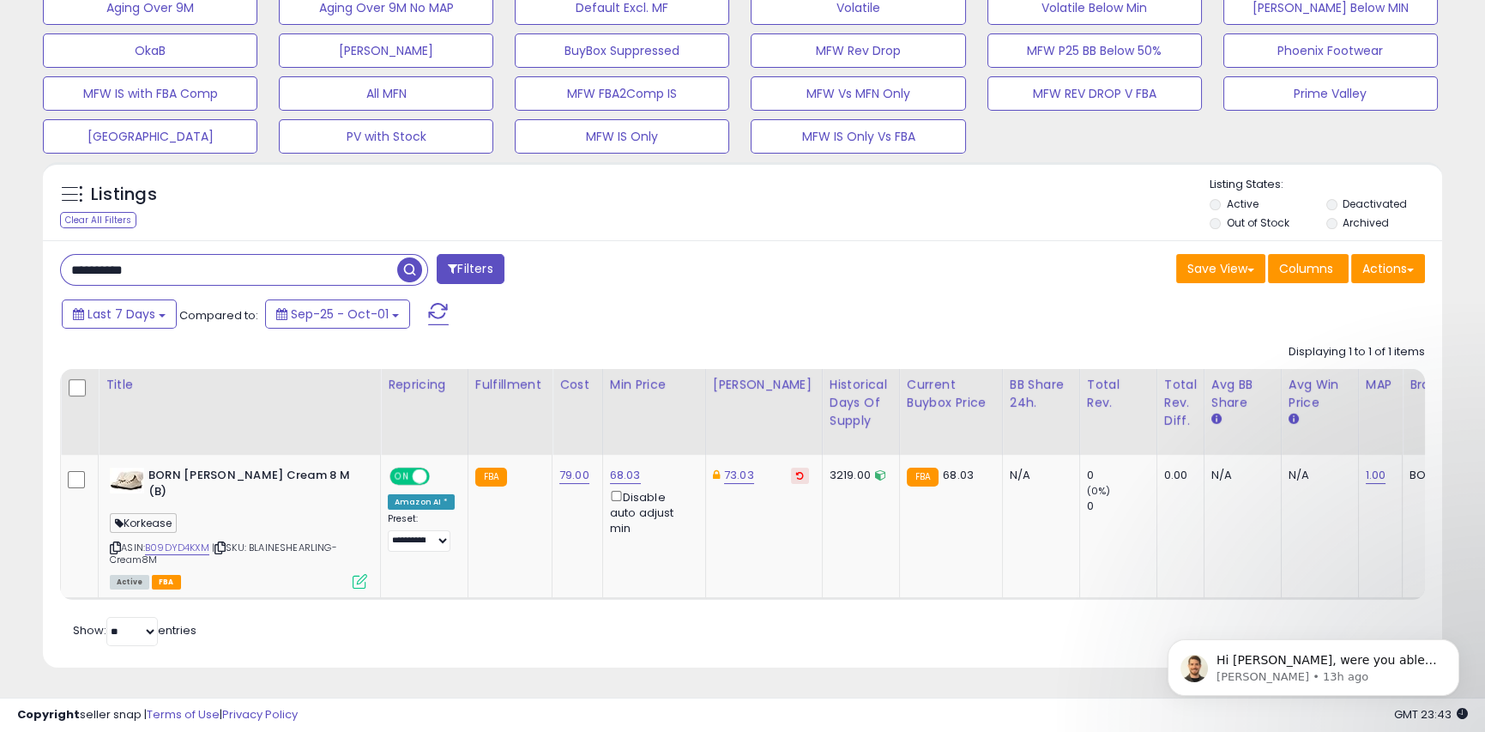
click at [182, 255] on input "**********" at bounding box center [229, 270] width 336 height 30
paste input "text"
type input "**********"
click at [459, 265] on button "Filters" at bounding box center [470, 269] width 67 height 30
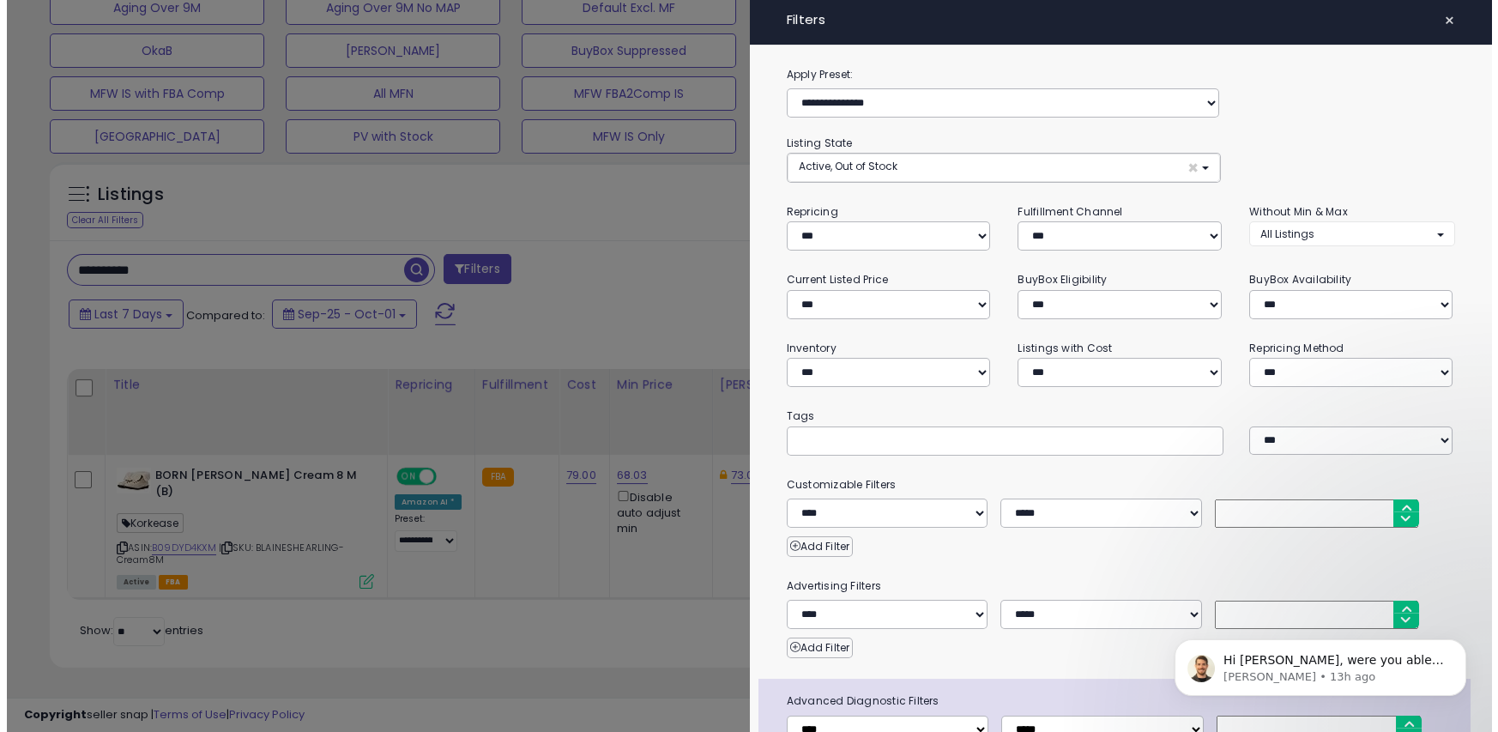
scroll to position [352, 819]
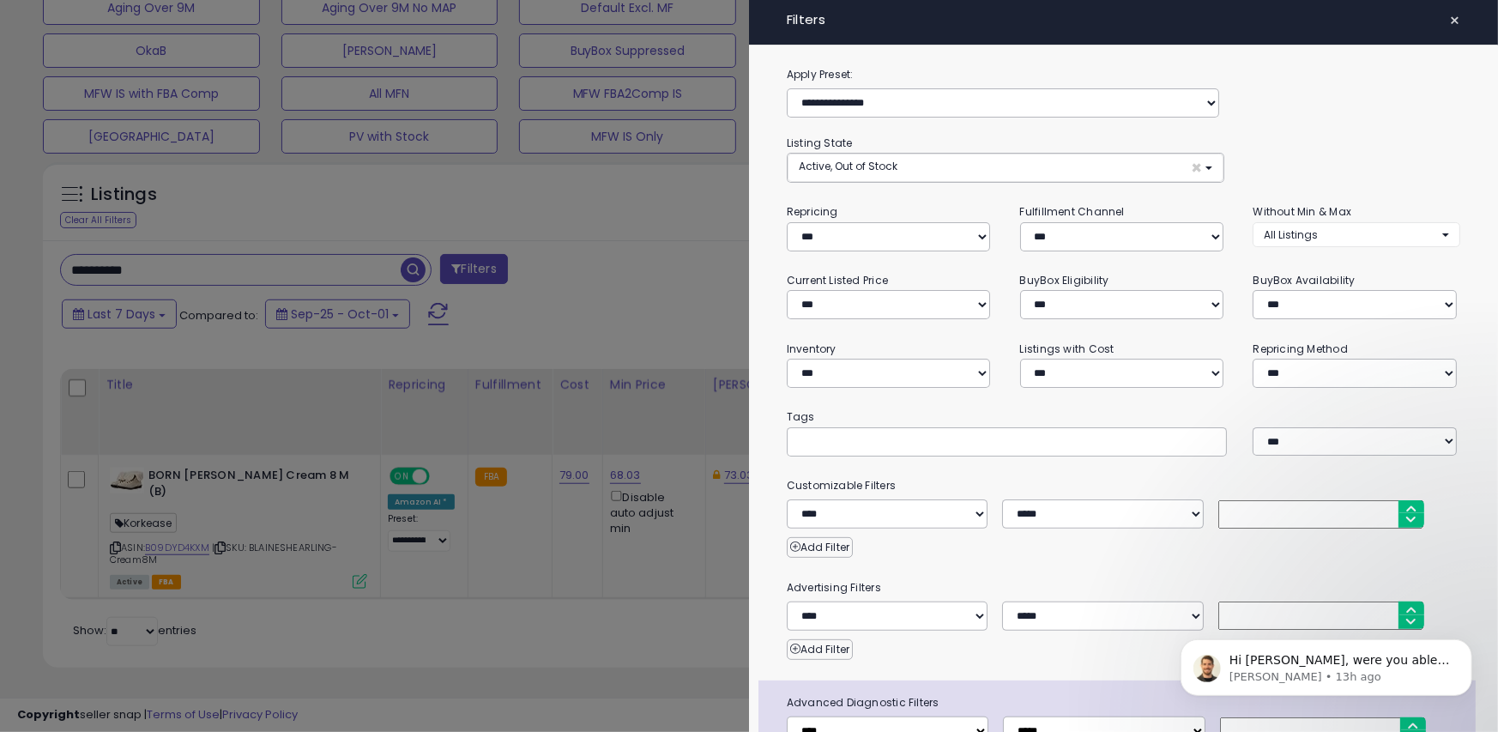
click at [1449, 14] on span "×" at bounding box center [1454, 21] width 11 height 24
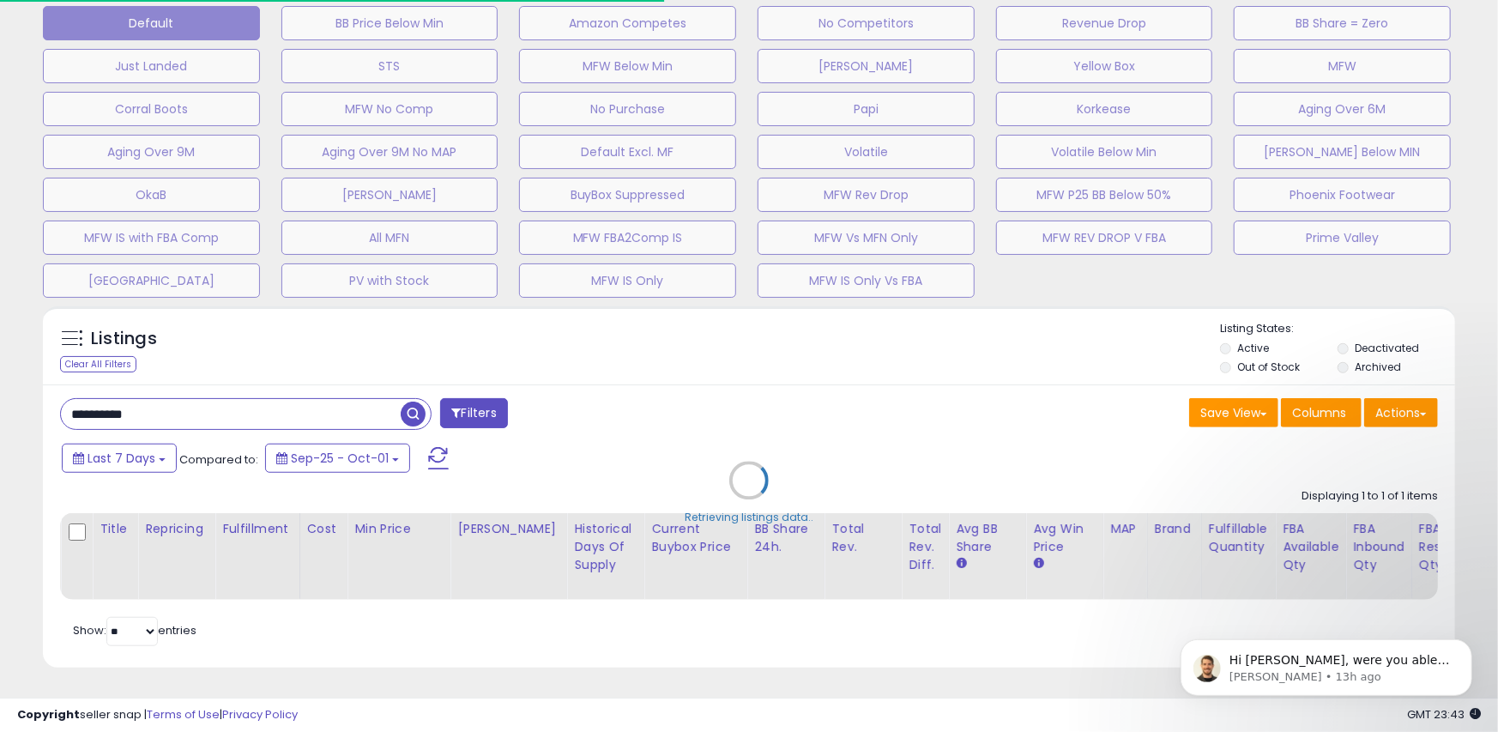
scroll to position [857662, 857202]
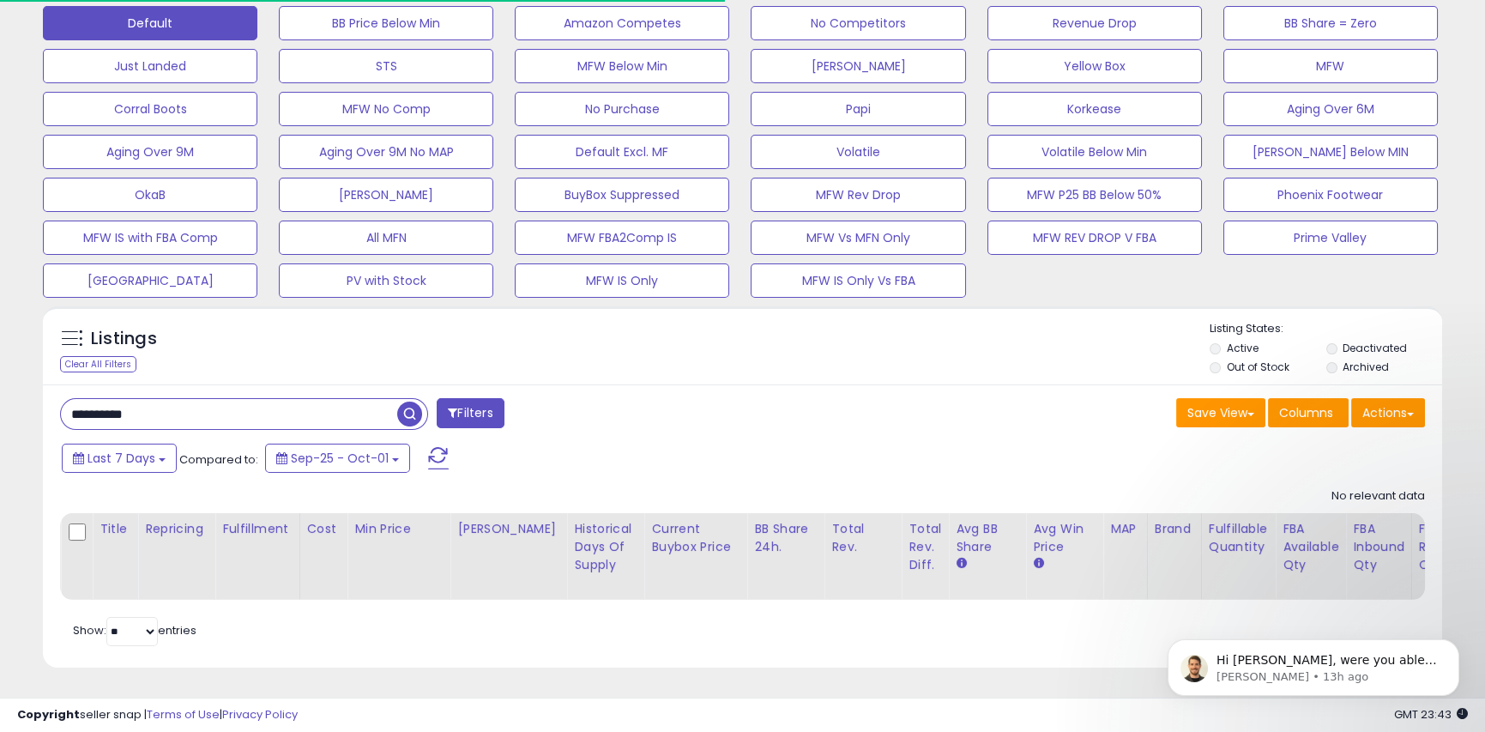
click at [170, 403] on input "**********" at bounding box center [229, 414] width 336 height 30
click at [411, 402] on span "button" at bounding box center [409, 414] width 25 height 25
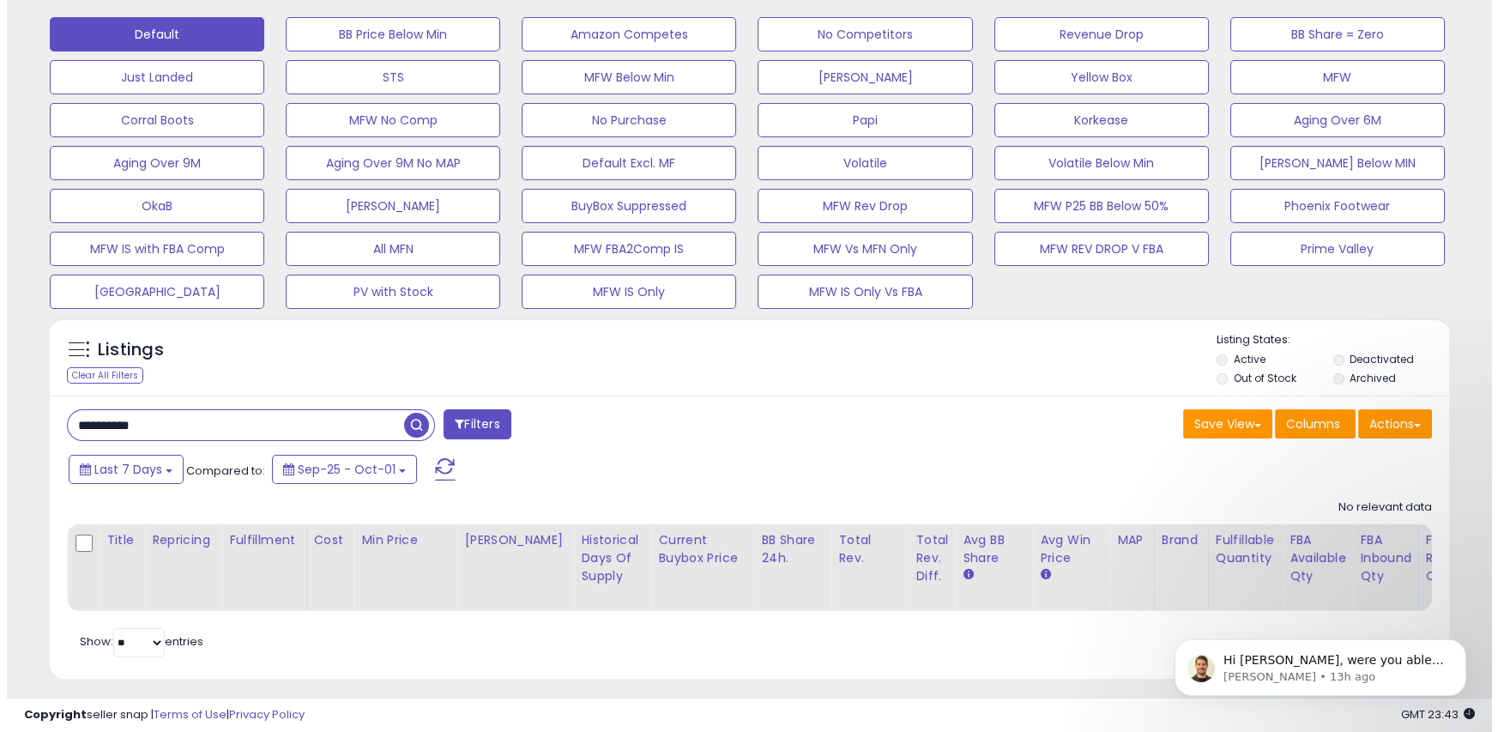
scroll to position [550, 0]
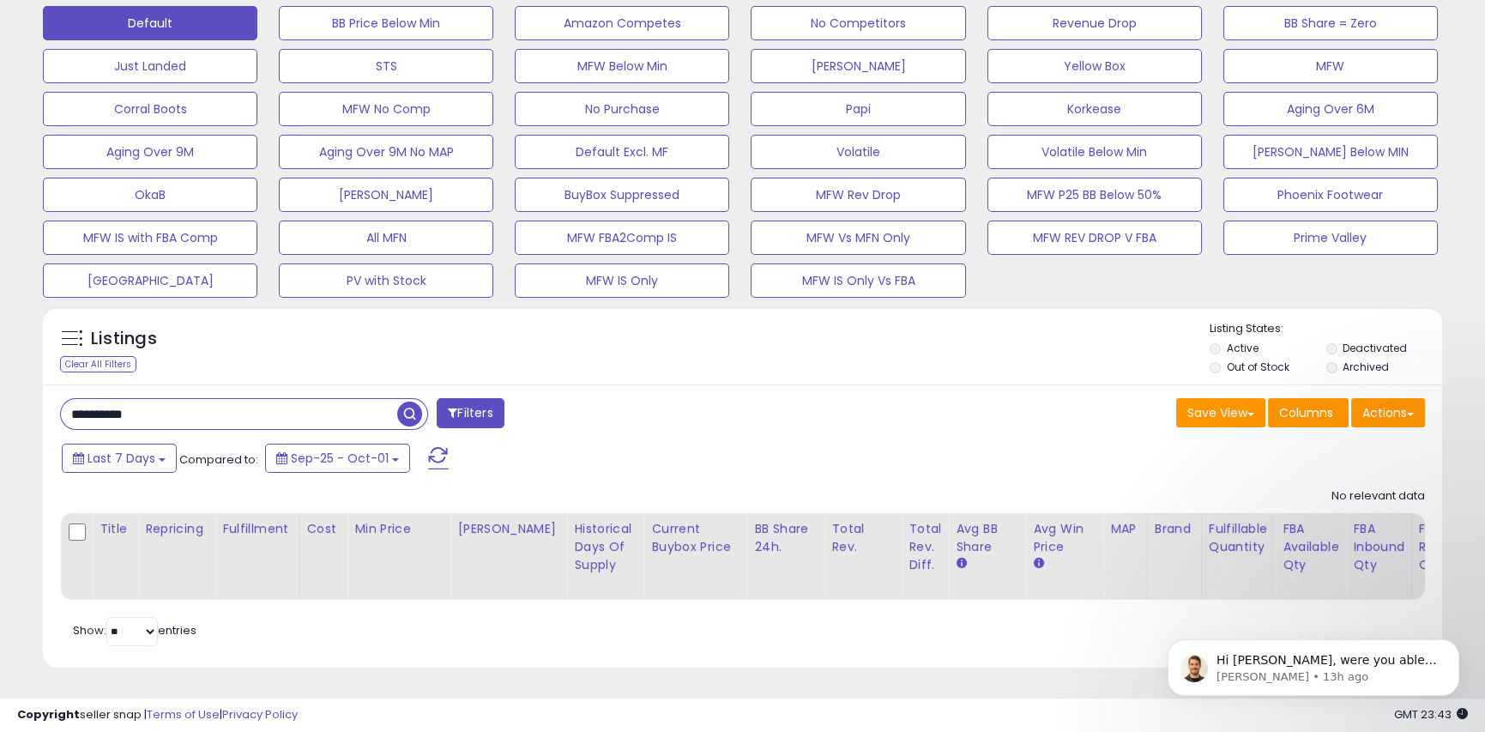
click at [163, 410] on input "**********" at bounding box center [229, 414] width 336 height 30
click at [408, 402] on span "button" at bounding box center [409, 414] width 25 height 25
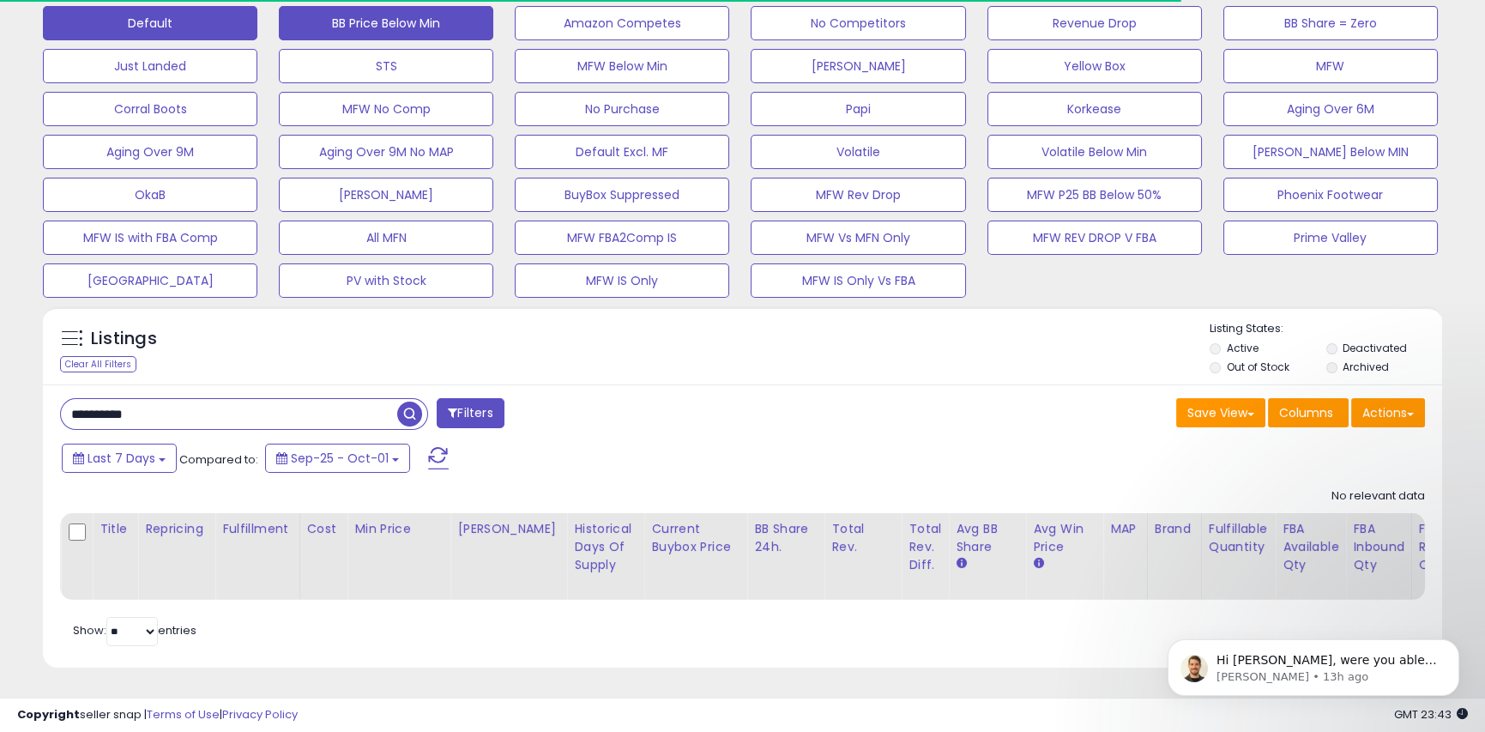
scroll to position [352, 811]
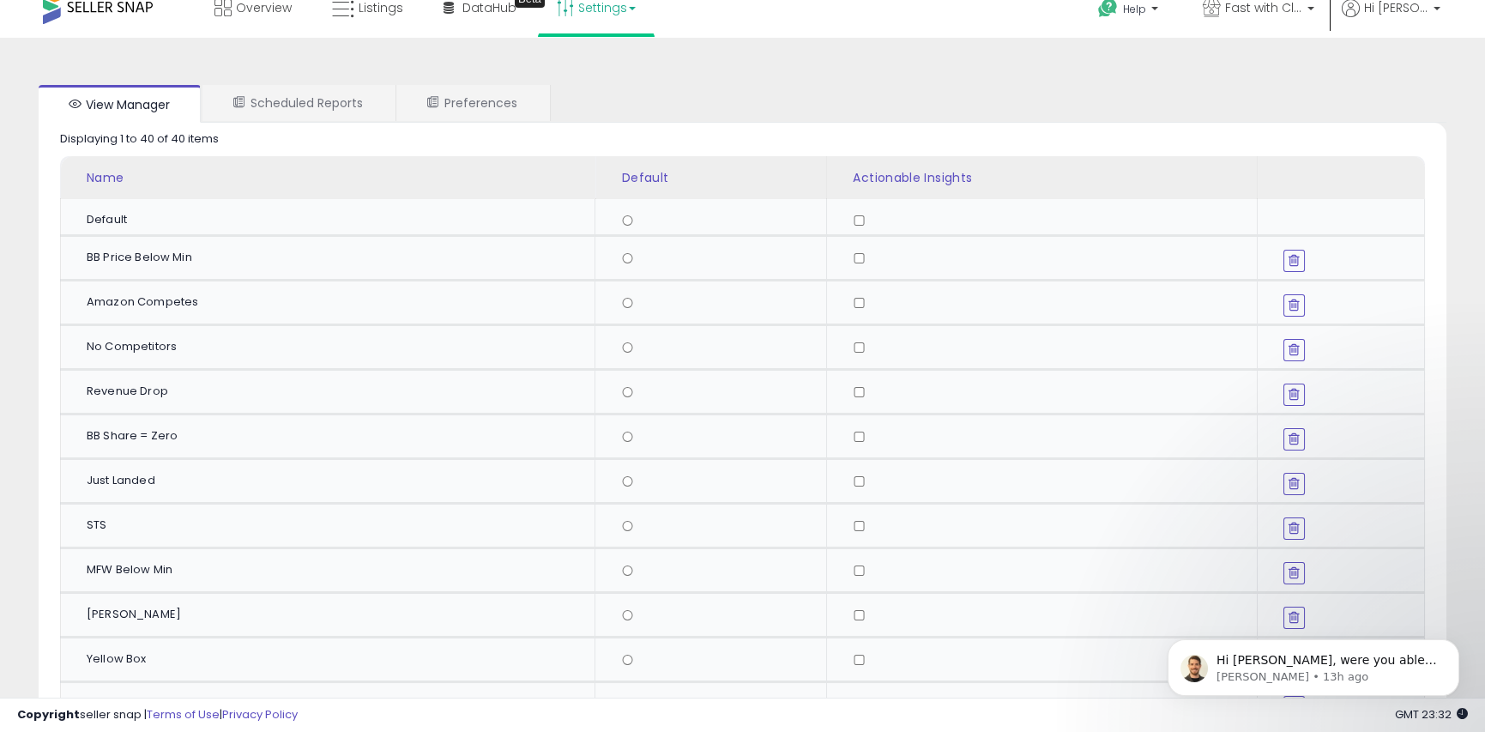
scroll to position [14, 0]
click at [449, 100] on link "Preferences" at bounding box center [472, 107] width 152 height 36
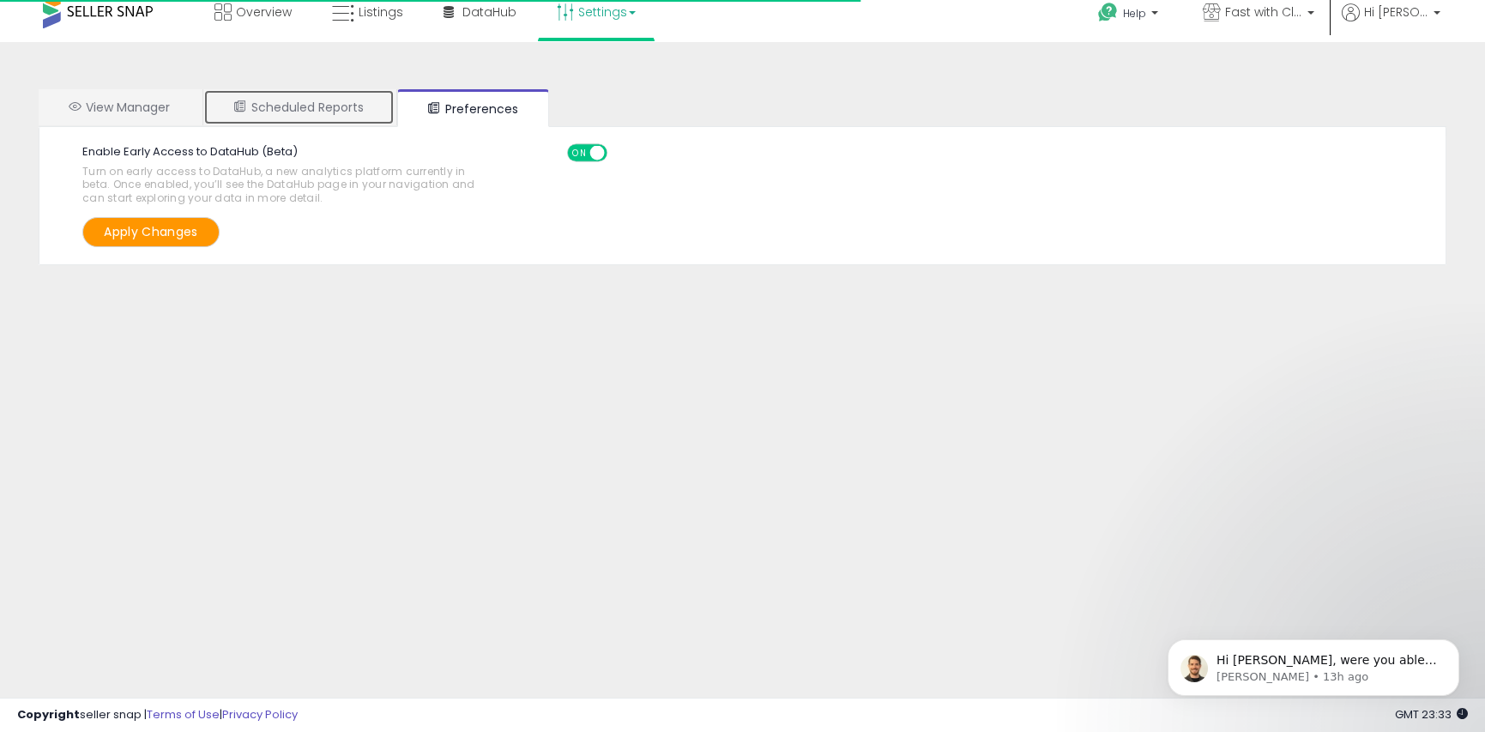
click at [298, 117] on link "Scheduled Reports" at bounding box center [298, 107] width 191 height 36
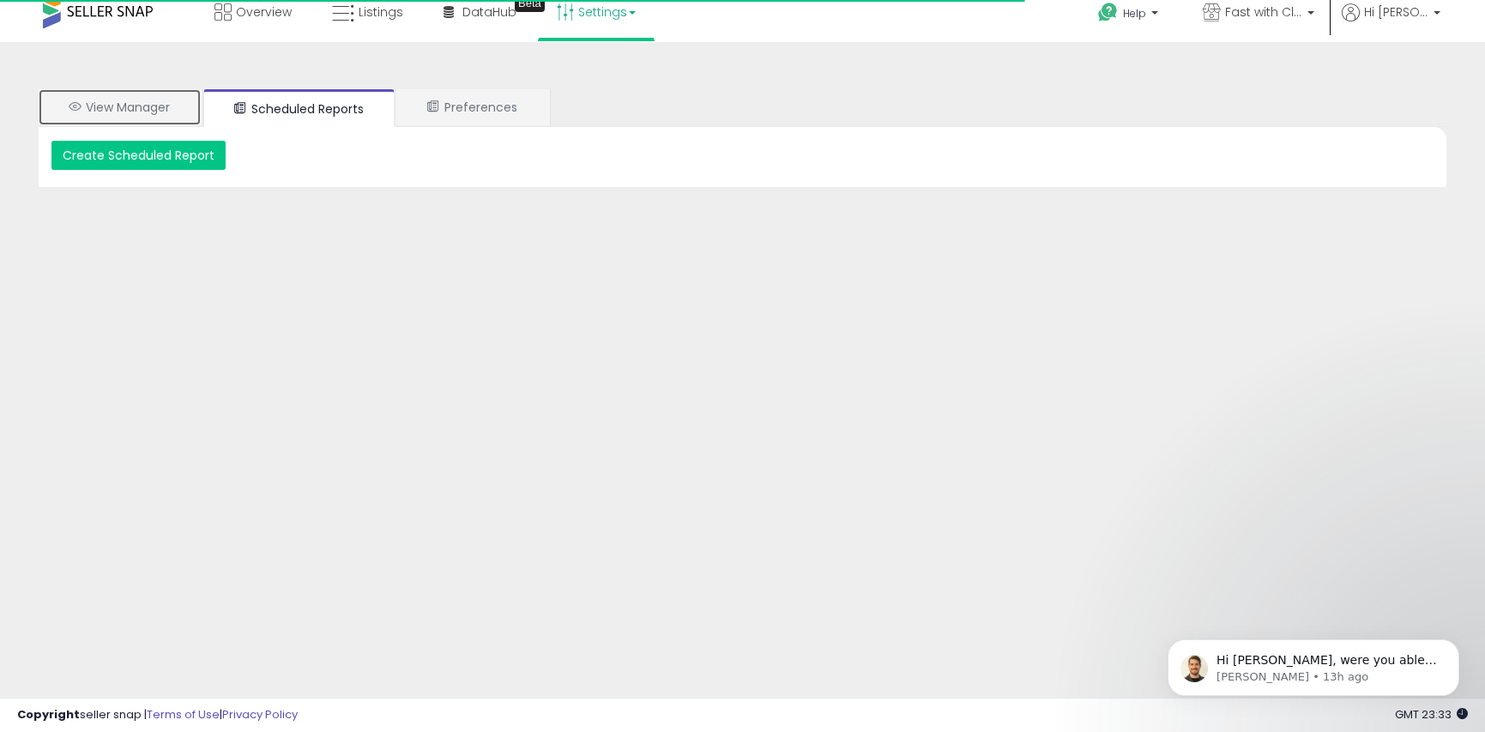
click at [149, 101] on link "View Manager" at bounding box center [120, 107] width 162 height 36
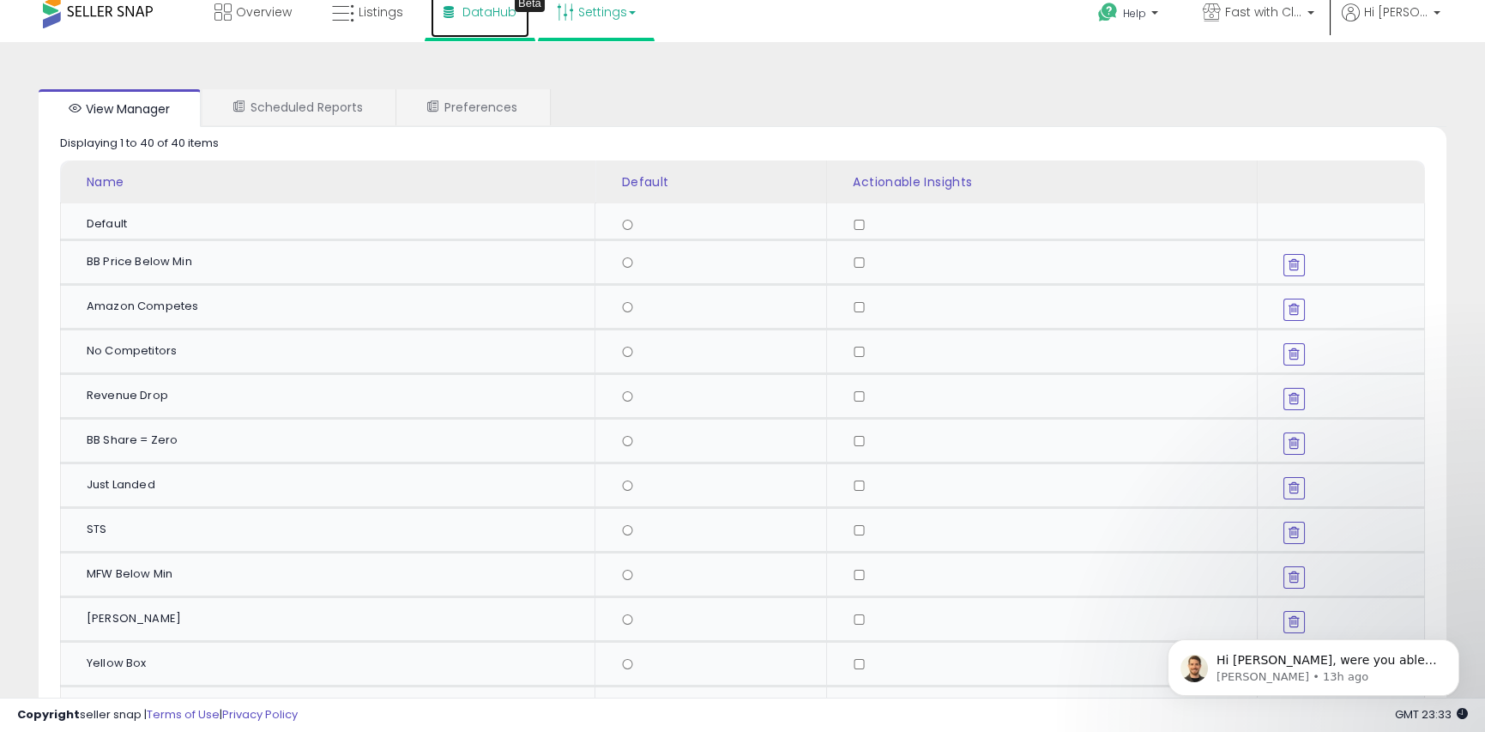
click at [490, 10] on span "DataHub" at bounding box center [489, 11] width 54 height 17
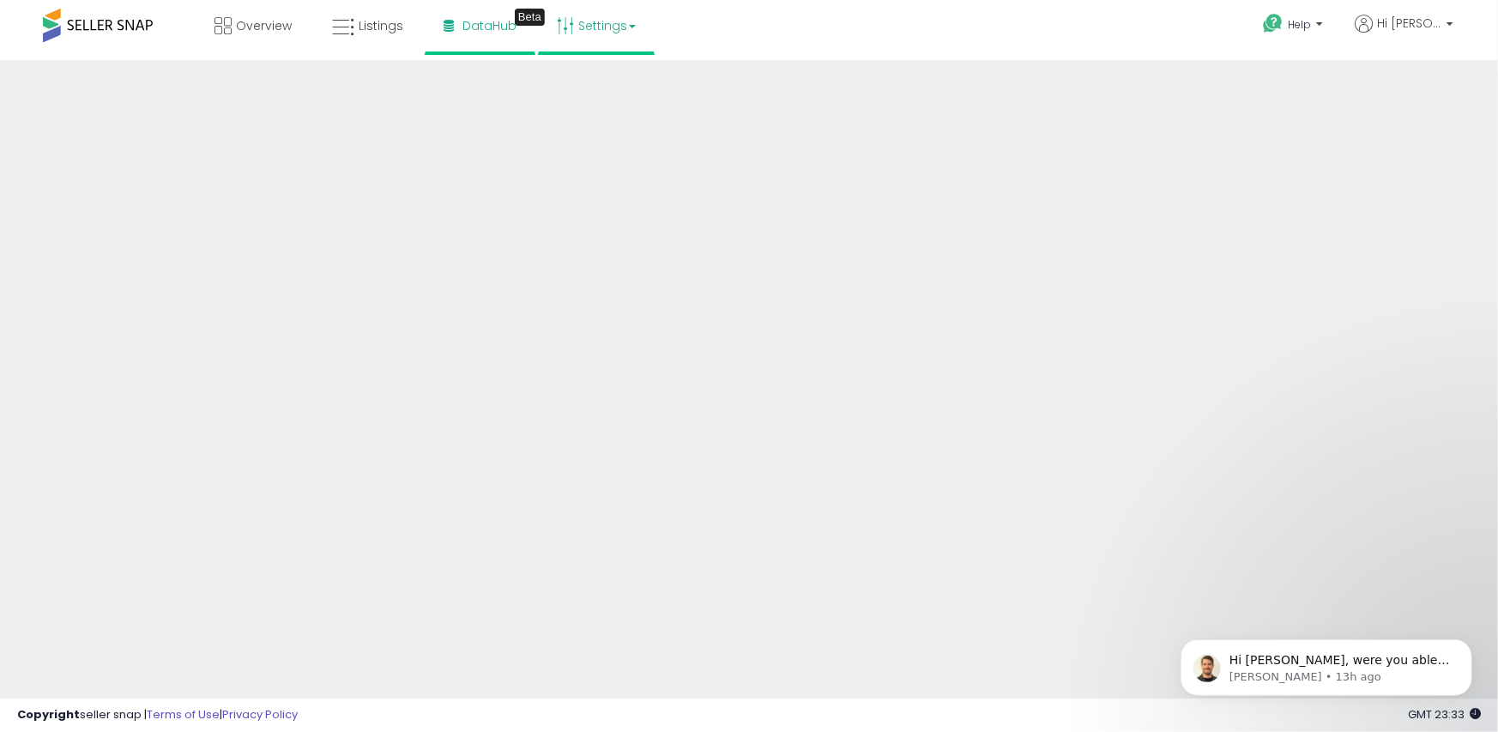
click at [631, 20] on link "Settings" at bounding box center [596, 25] width 105 height 51
click at [607, 89] on link "Store settings" at bounding box center [598, 87] width 77 height 16
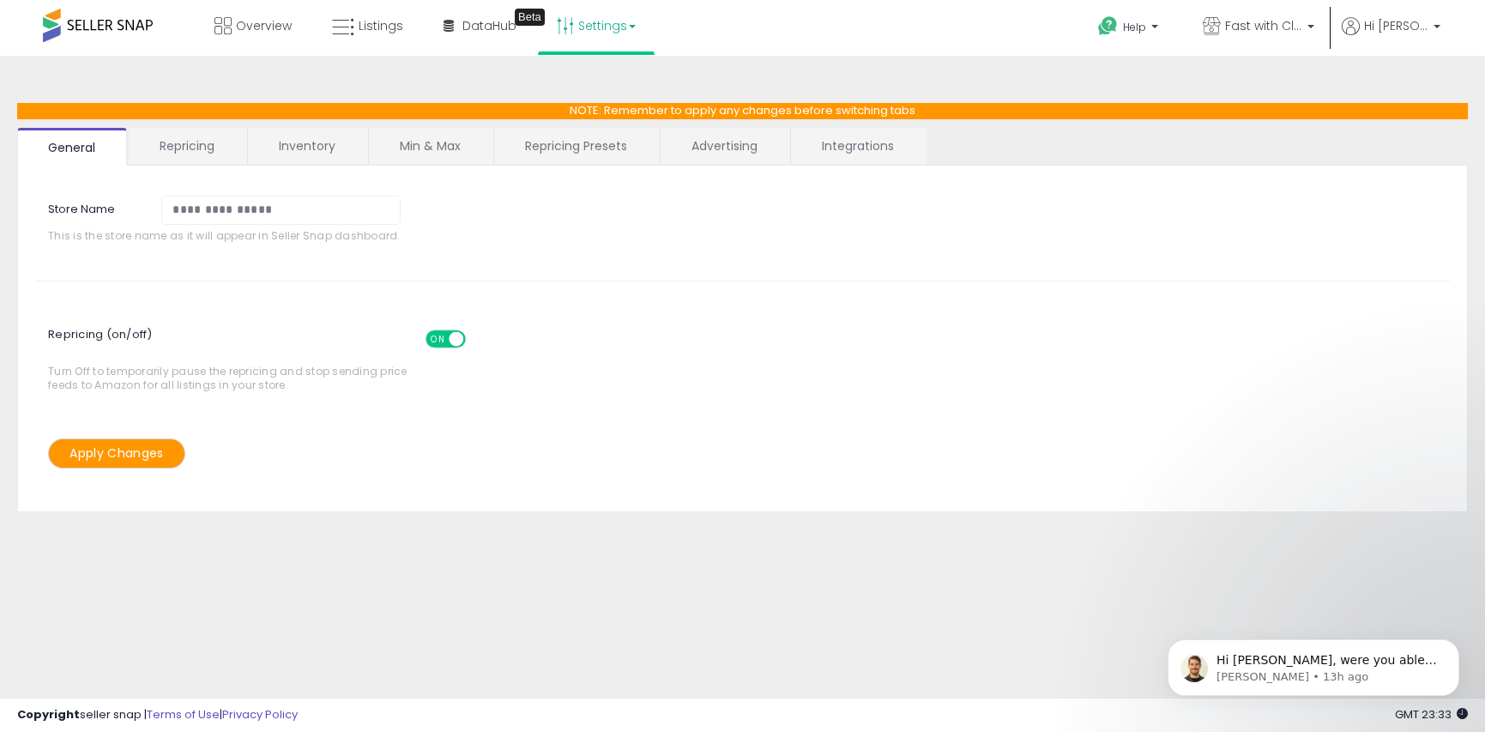
click at [563, 139] on link "Repricing Presets" at bounding box center [576, 146] width 164 height 36
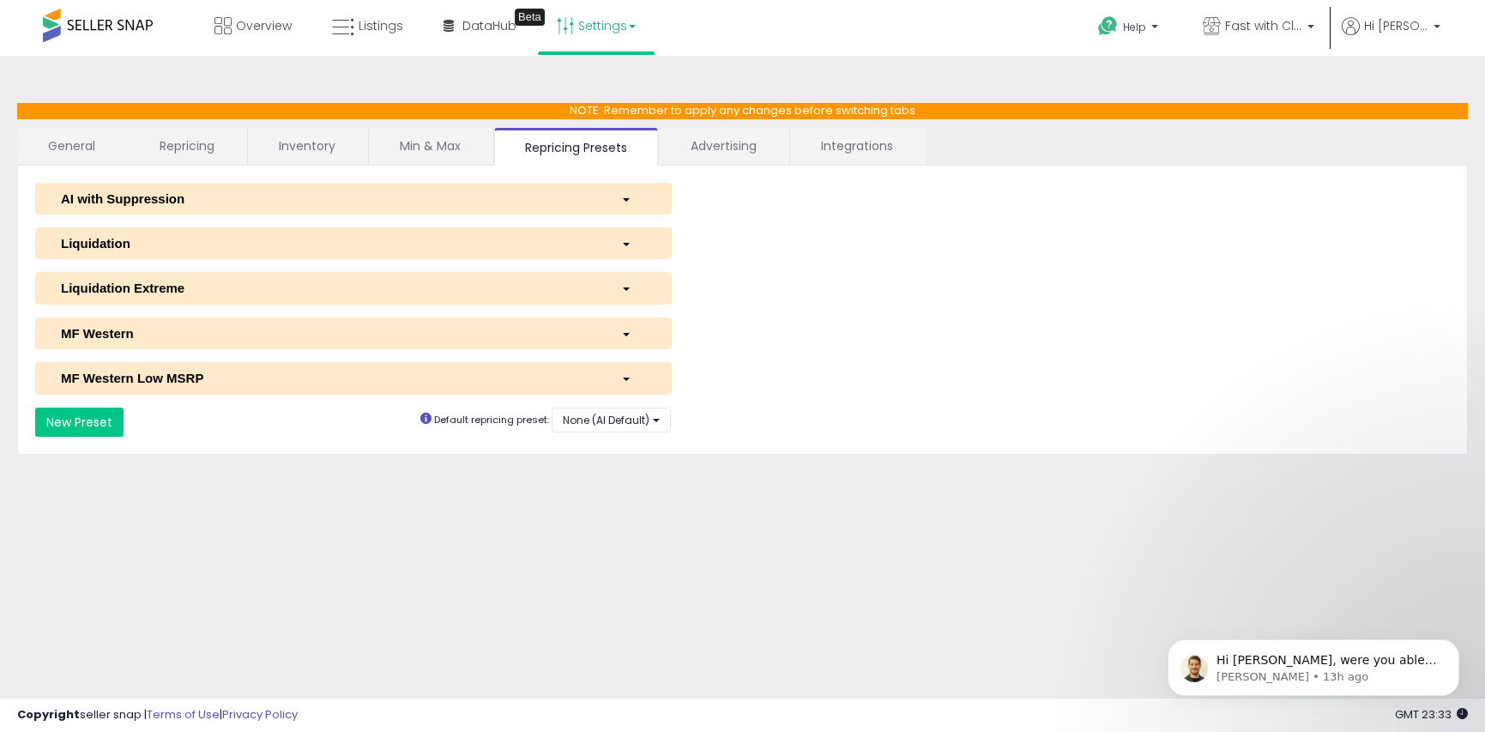
click at [627, 238] on div "button" at bounding box center [633, 243] width 51 height 18
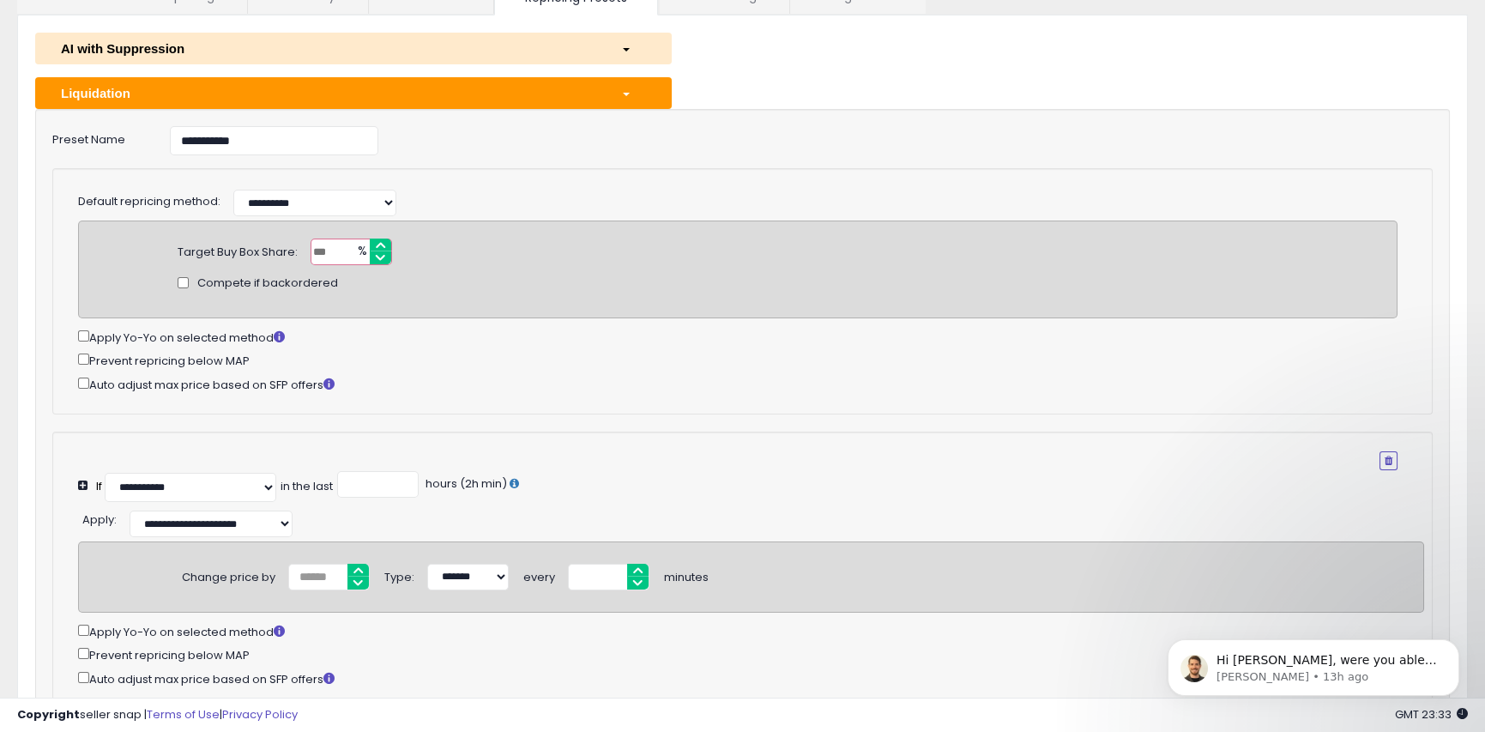
scroll to position [86, 0]
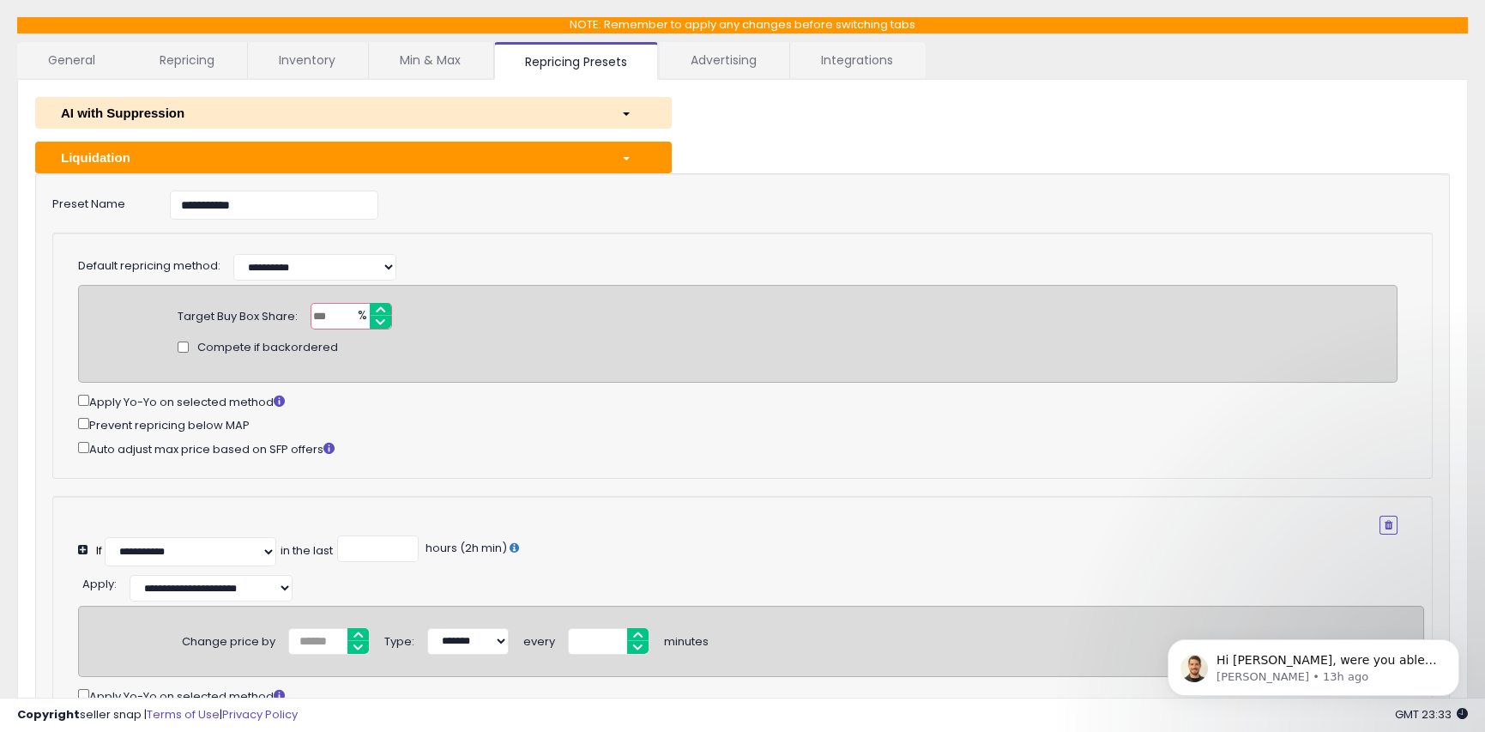
click at [623, 150] on div "button" at bounding box center [633, 157] width 51 height 18
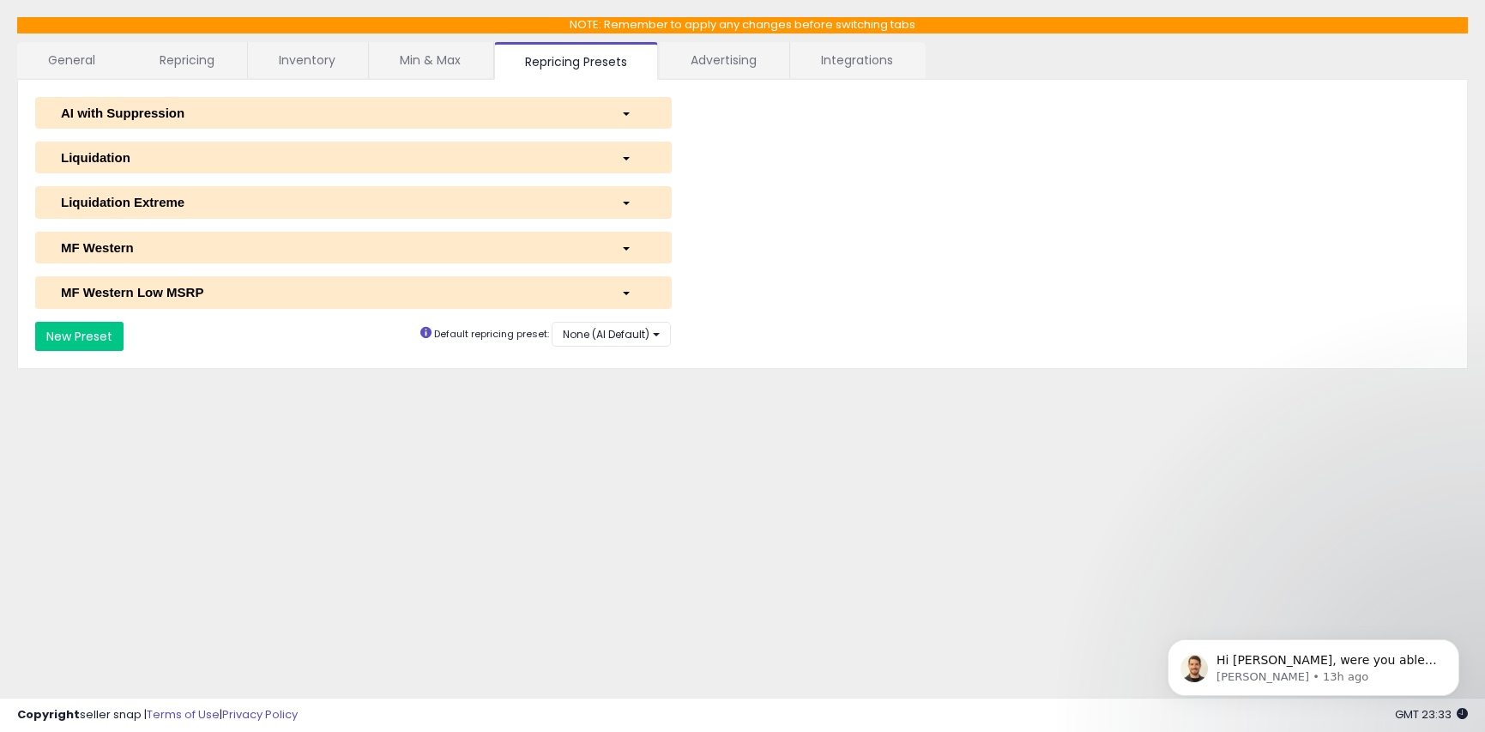
click at [59, 58] on link "General" at bounding box center [72, 60] width 110 height 36
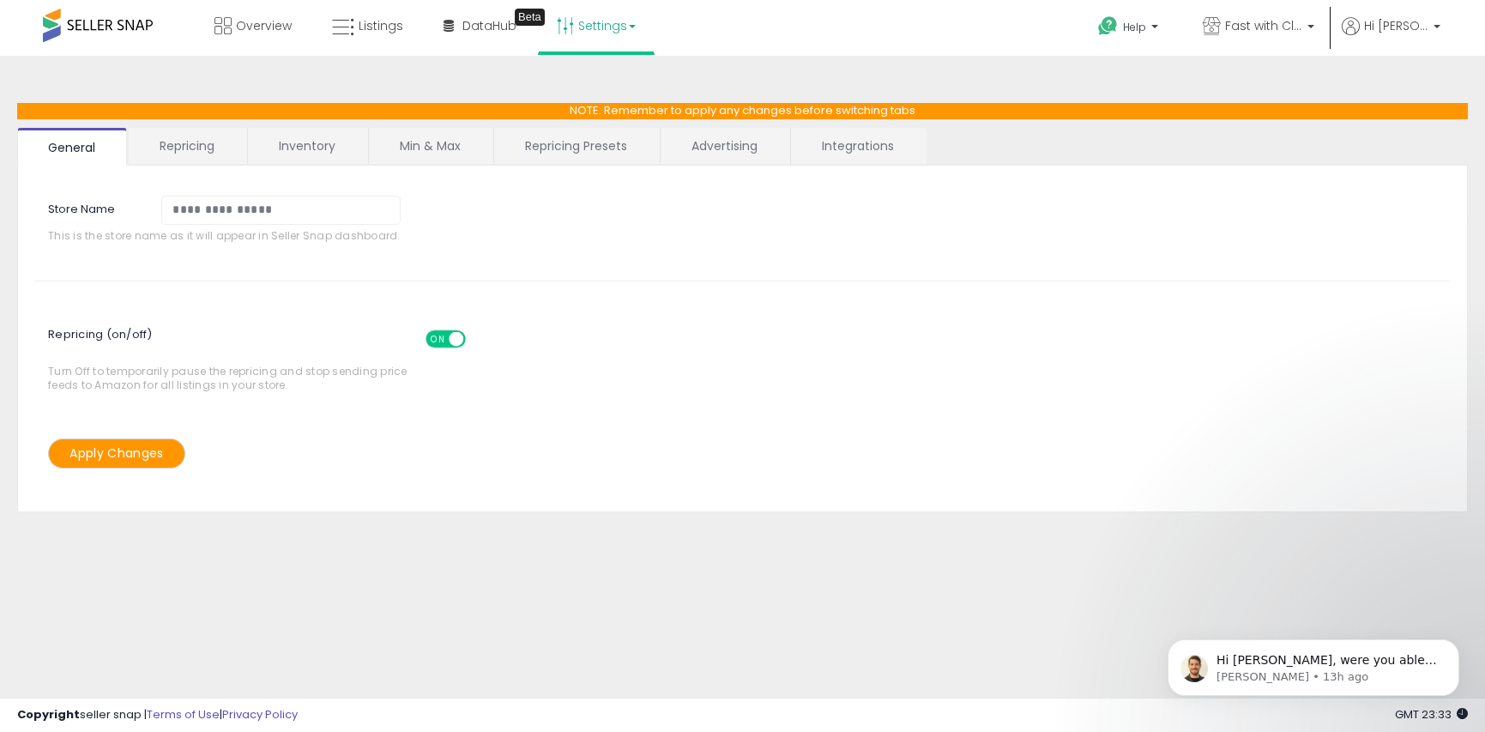
click at [214, 140] on link "Repricing" at bounding box center [187, 146] width 117 height 36
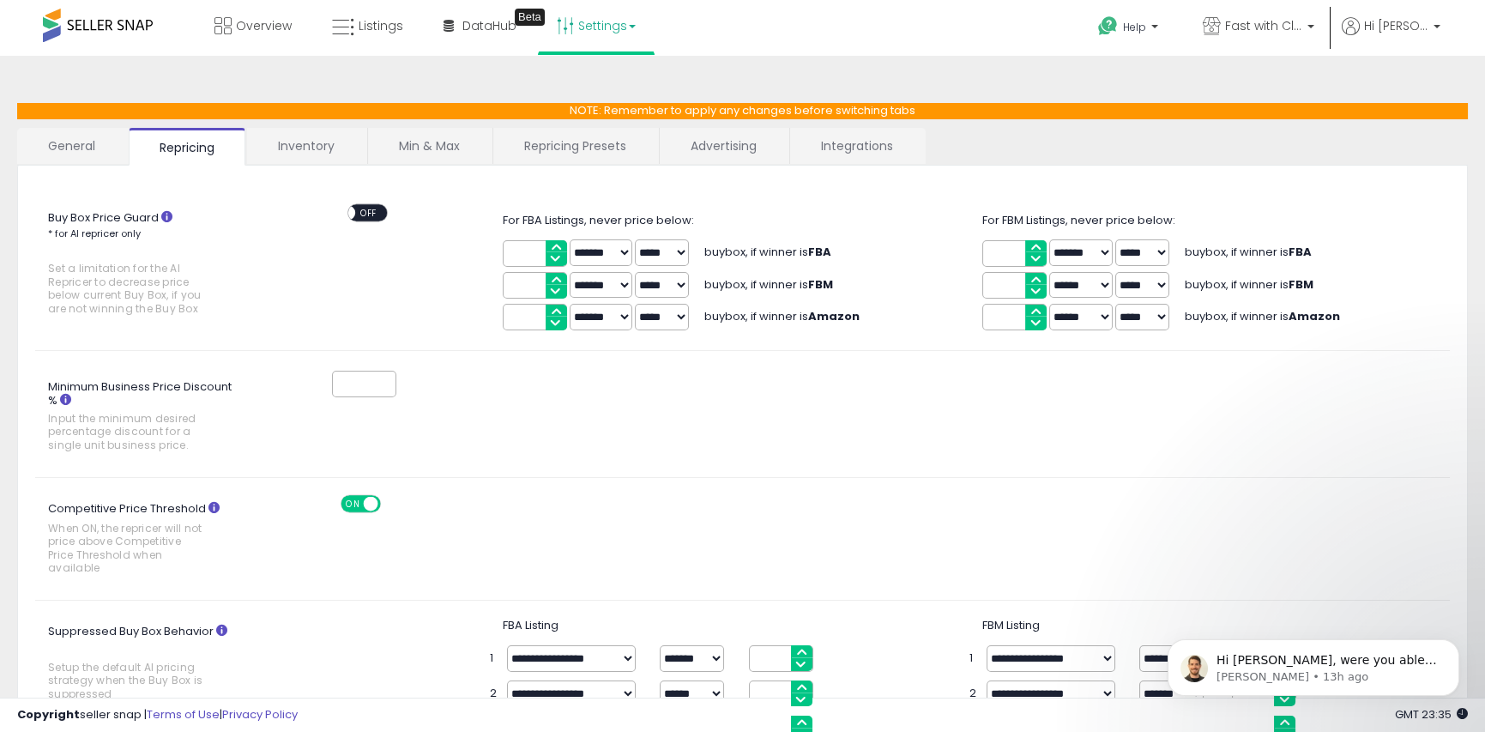
click at [43, 155] on link "General" at bounding box center [72, 146] width 110 height 36
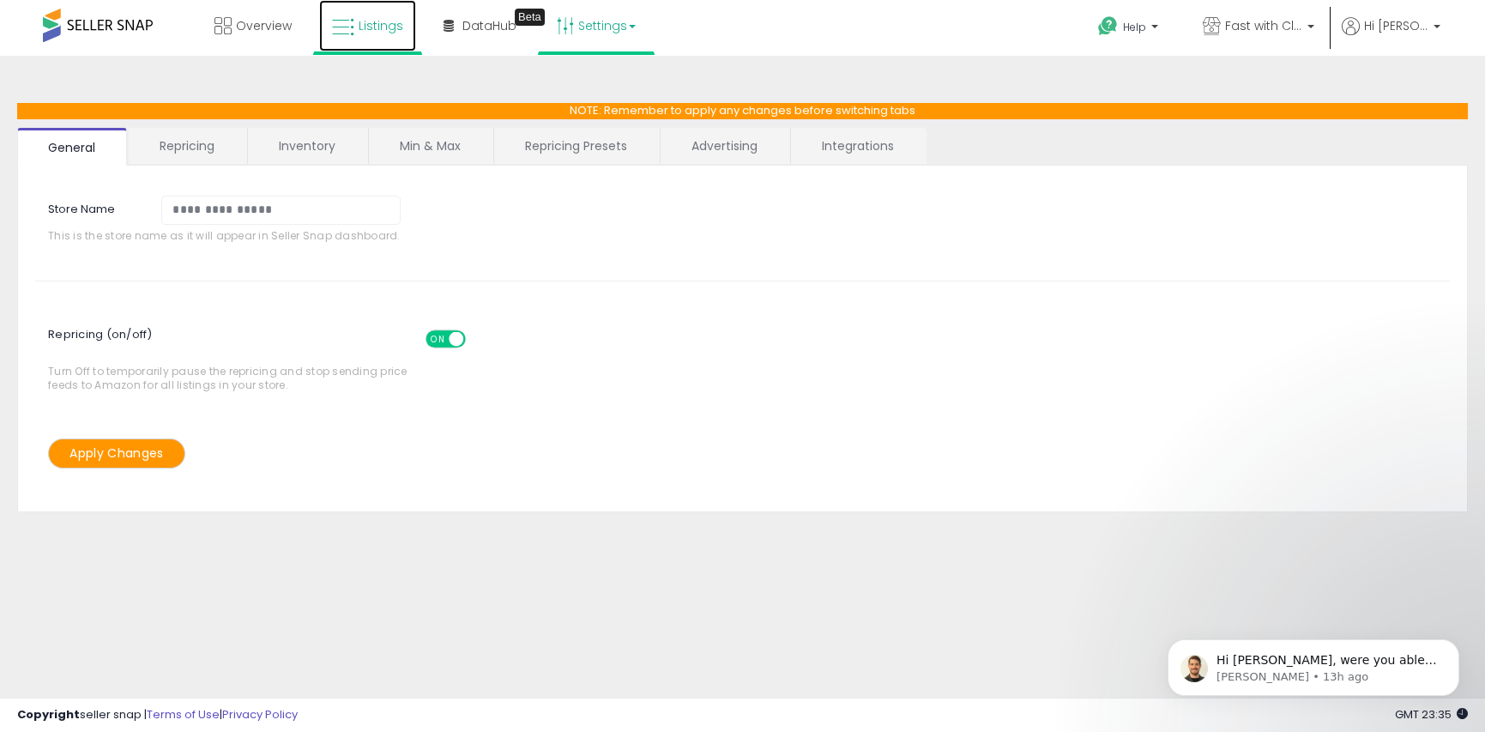
click at [359, 36] on link "Listings" at bounding box center [367, 25] width 97 height 51
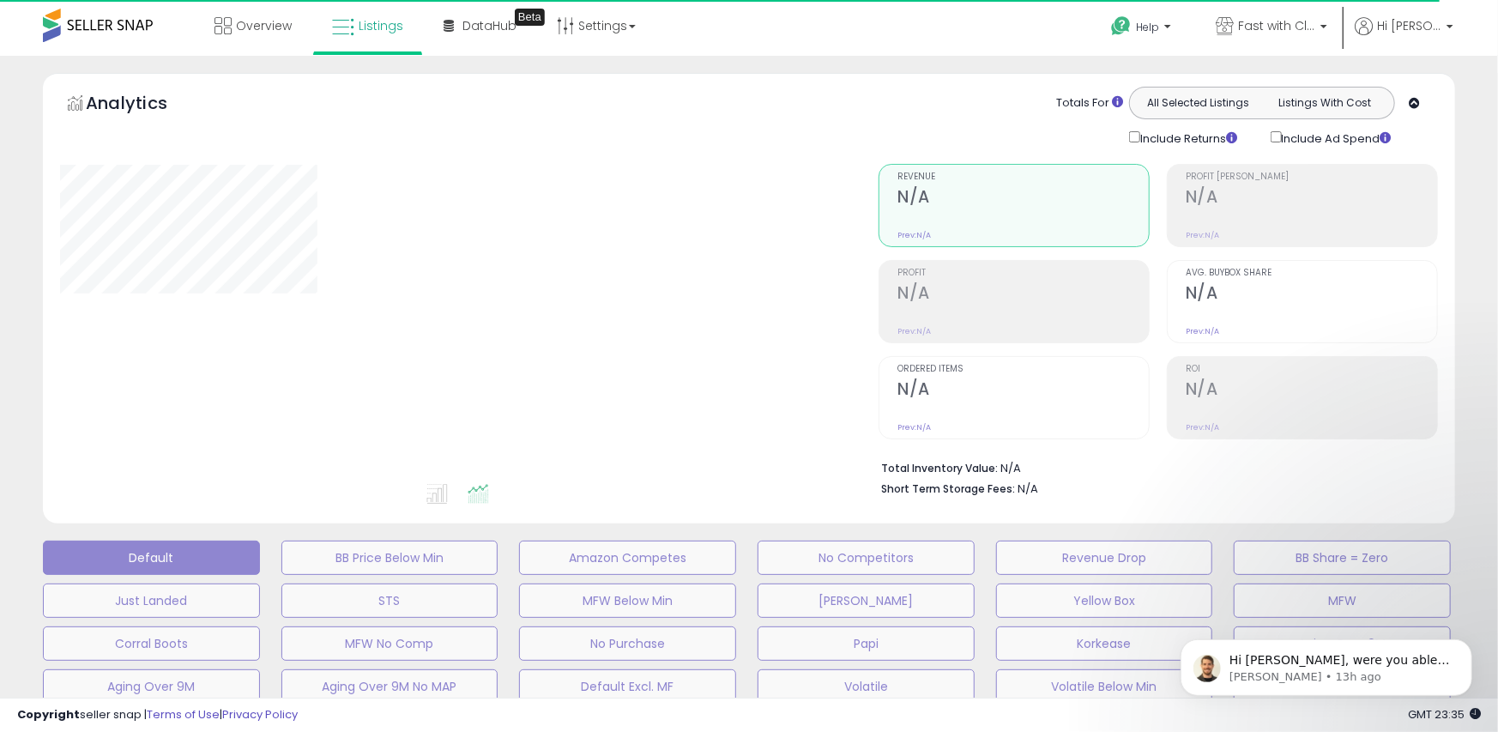
click at [31, 493] on ul at bounding box center [440, 496] width 825 height 31
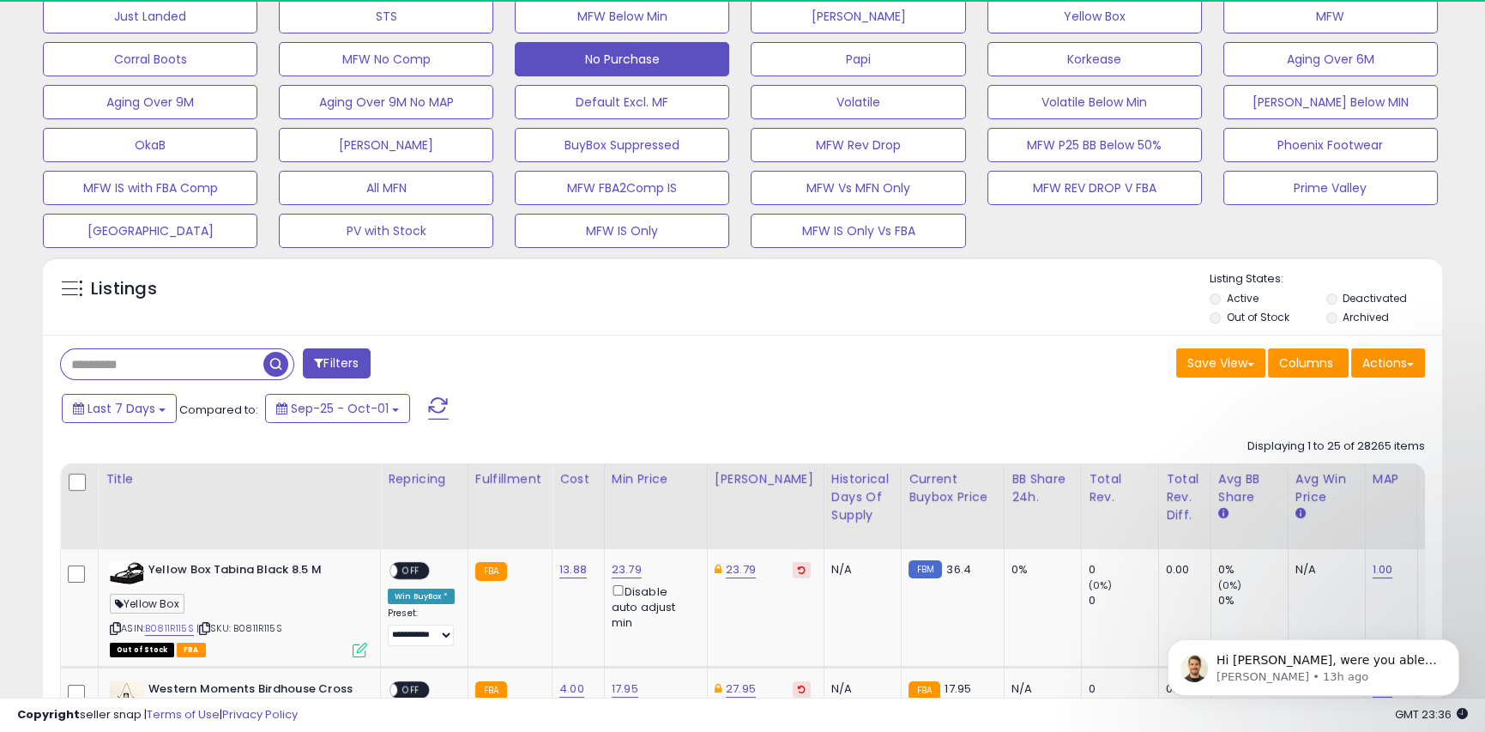
scroll to position [352, 811]
